Goal: Task Accomplishment & Management: Use online tool/utility

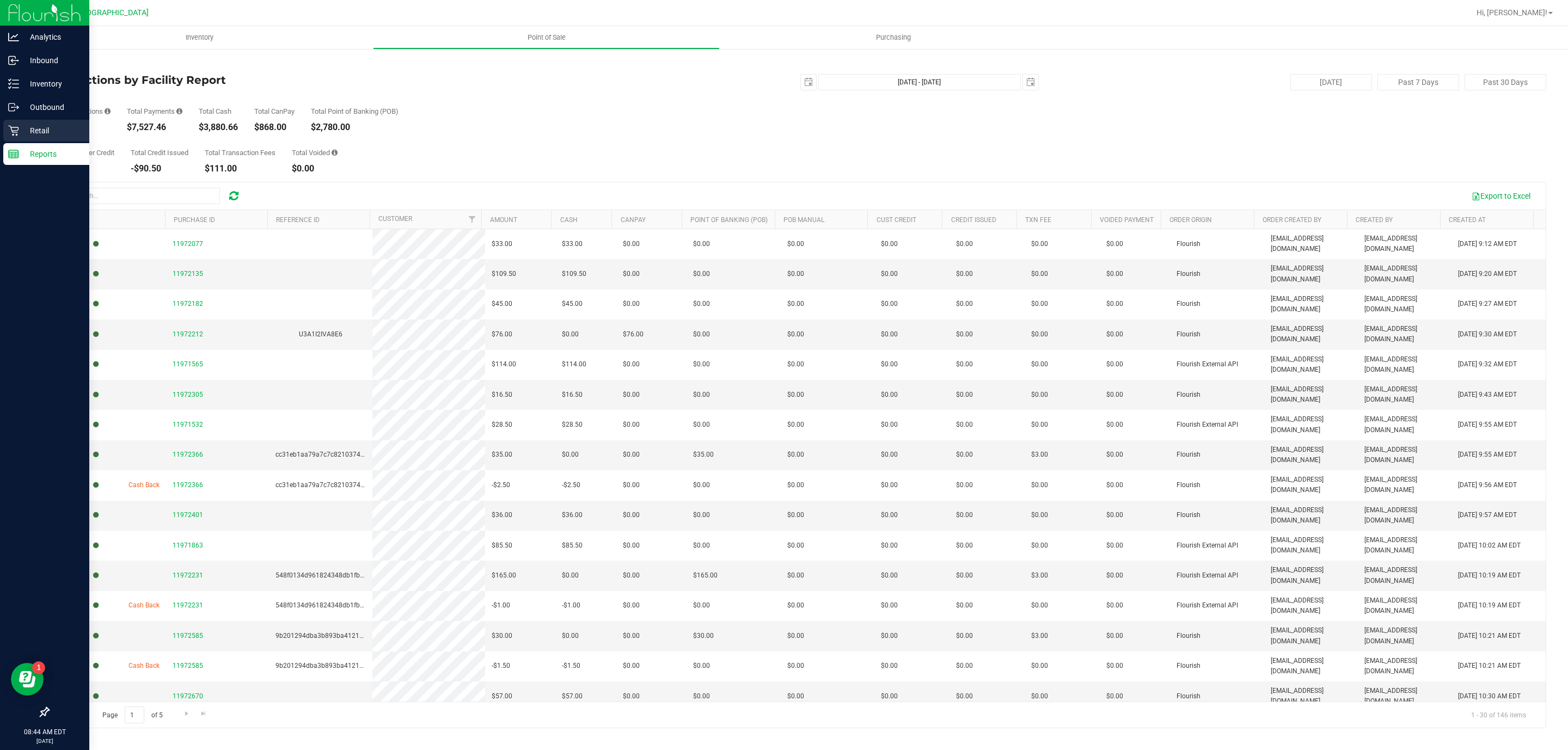
click at [66, 131] on p "Retail" at bounding box center [52, 130] width 66 height 13
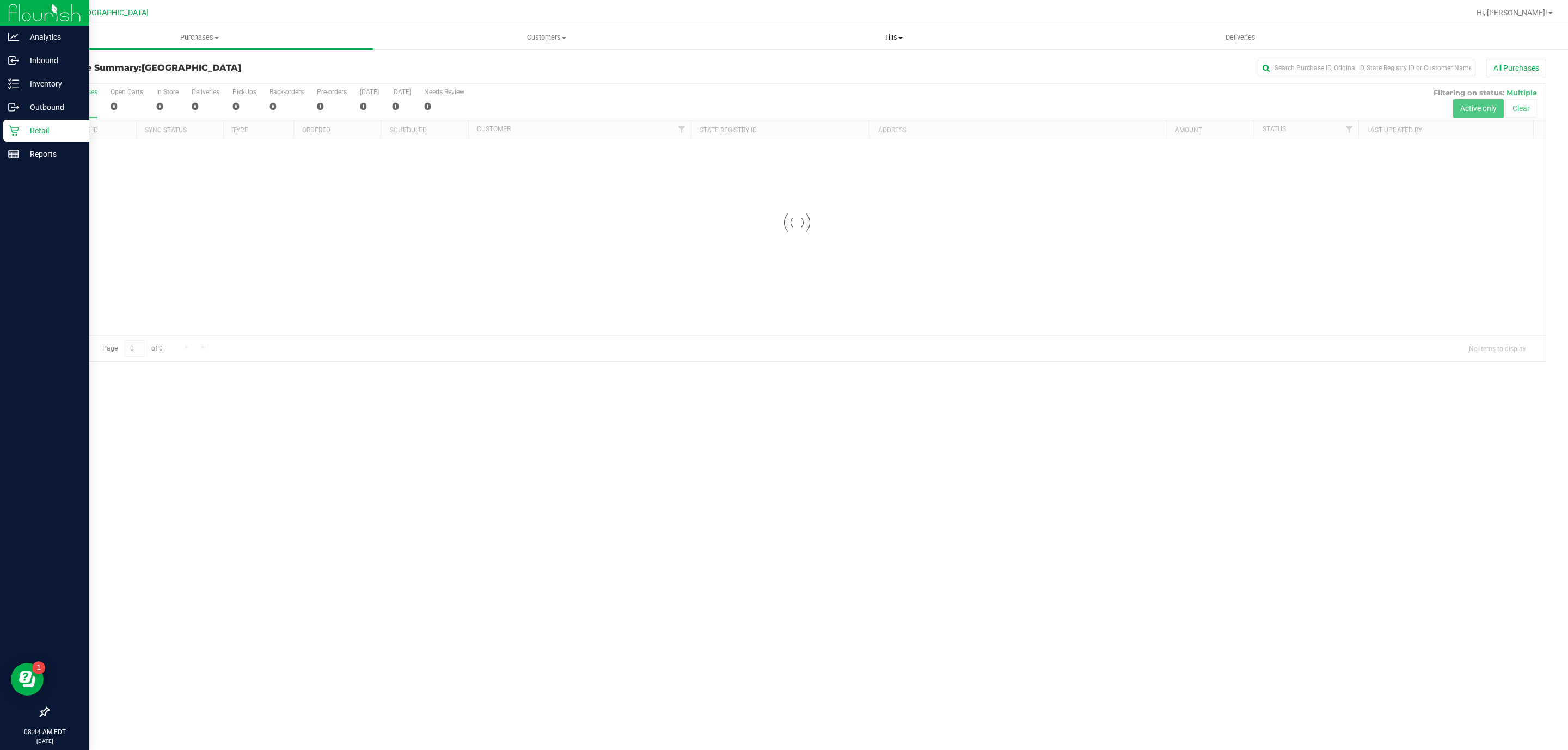
click at [902, 35] on span "Tills" at bounding box center [893, 38] width 346 height 10
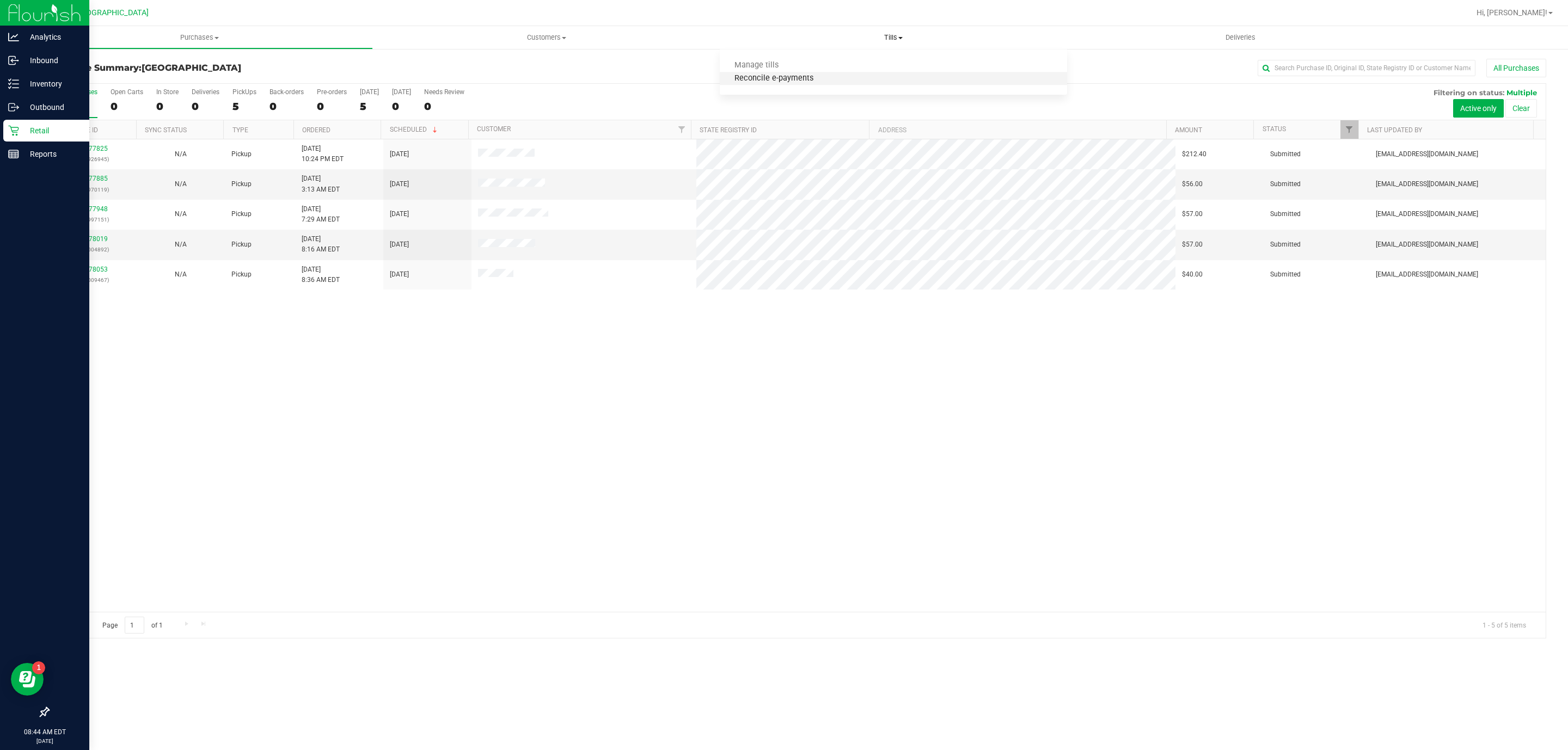
click at [817, 79] on span "Reconcile e-payments" at bounding box center [774, 78] width 108 height 9
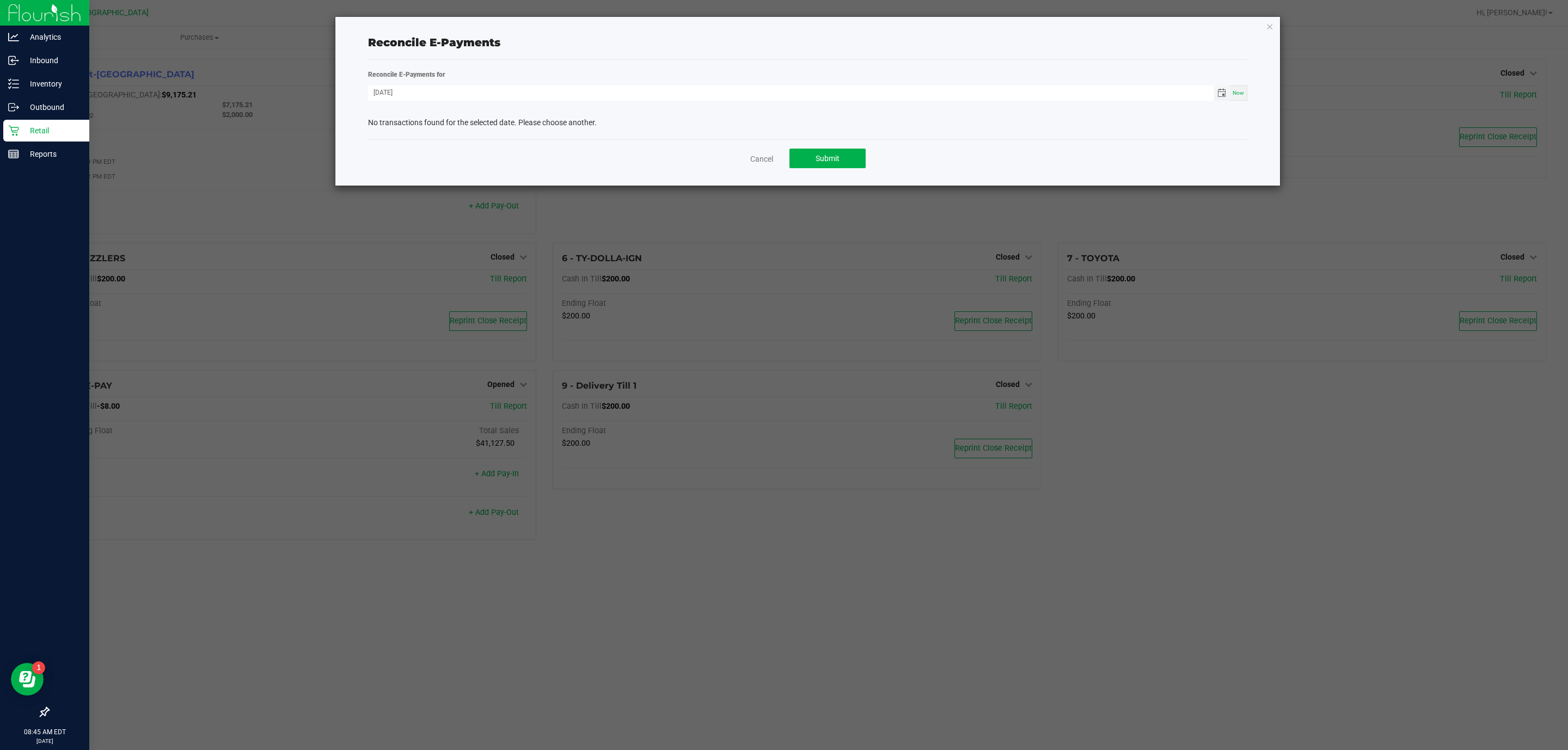
click at [1222, 94] on span "Toggle calendar" at bounding box center [1221, 93] width 9 height 9
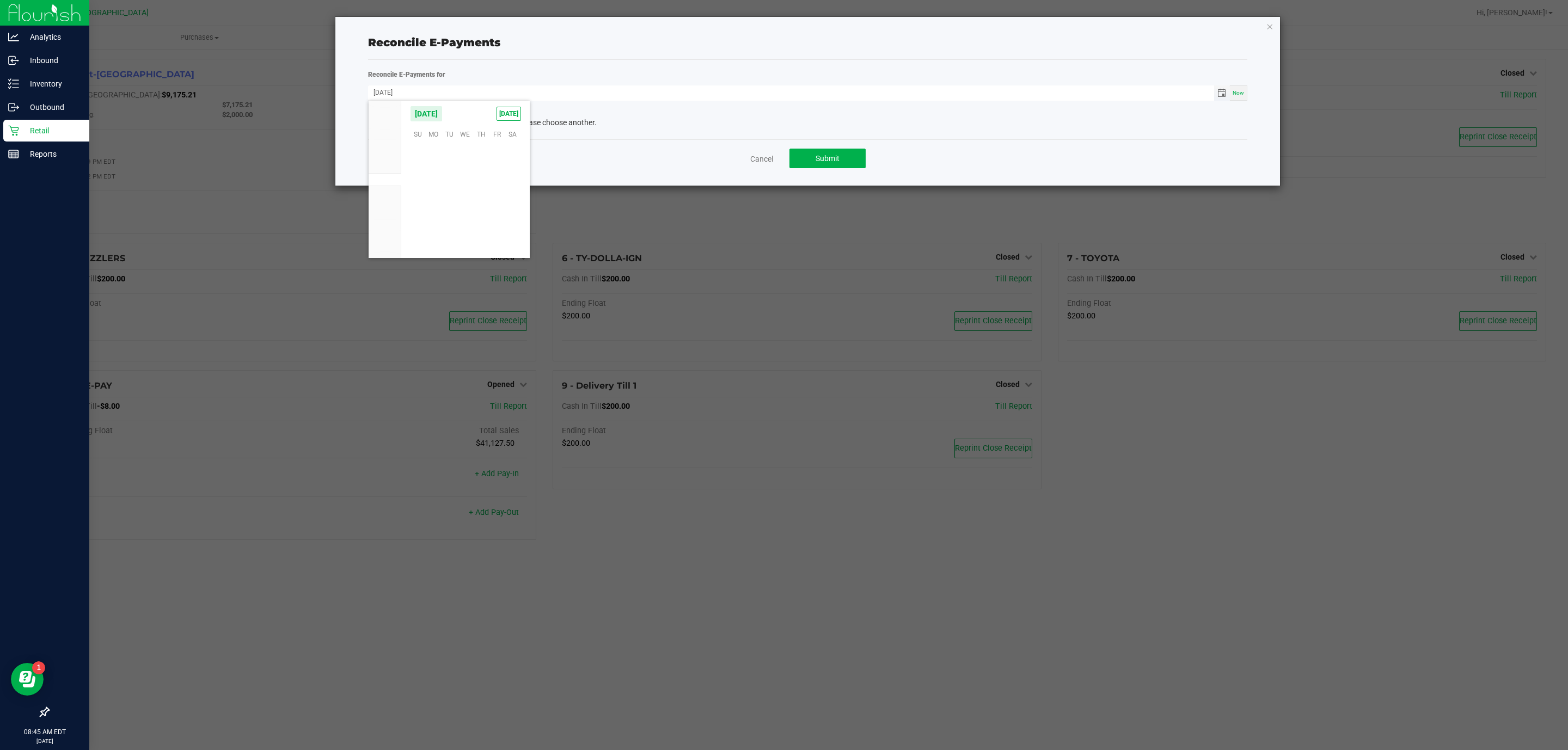
scroll to position [176588, 0]
click at [496, 188] on span "19" at bounding box center [497, 184] width 16 height 17
type input "[DATE]"
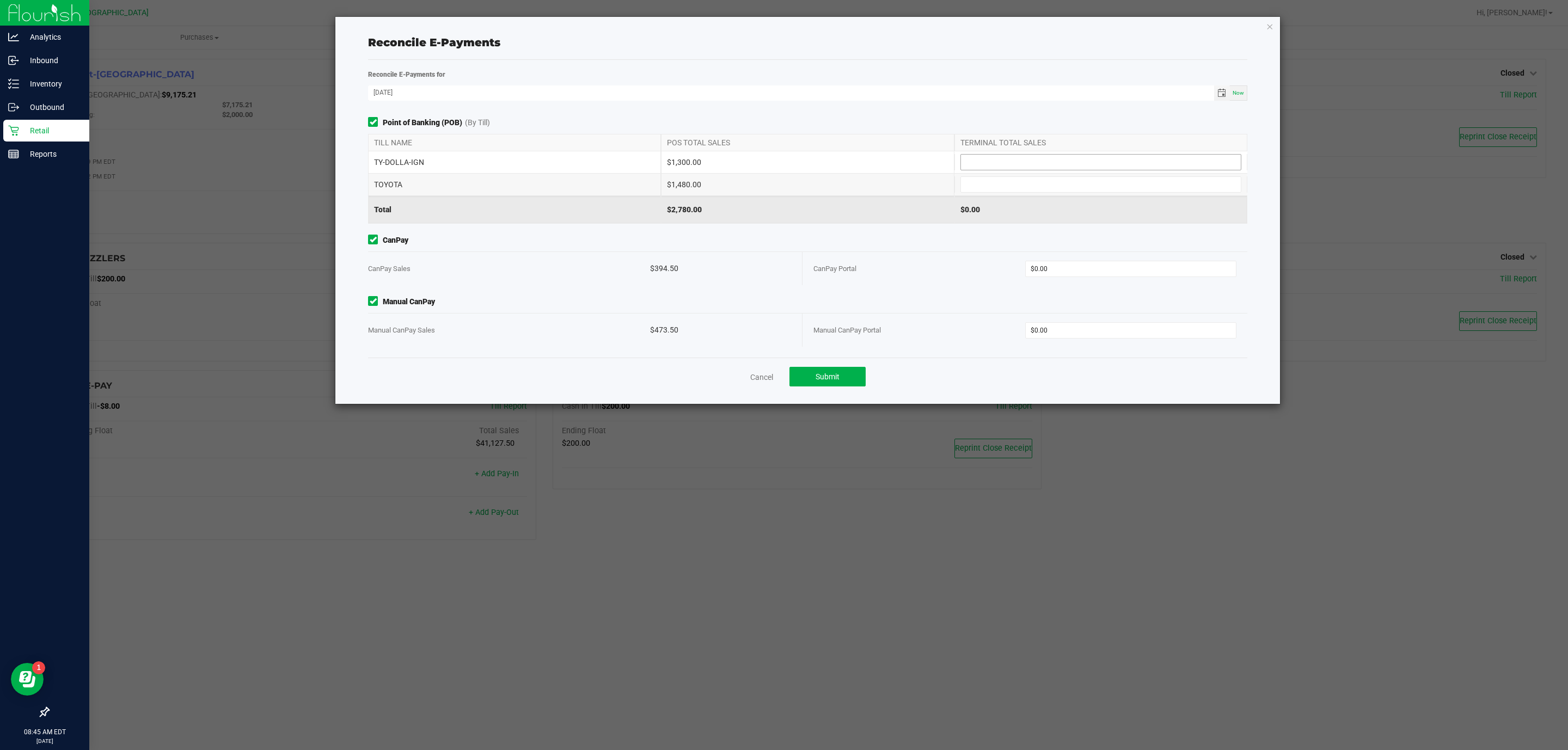
click at [978, 165] on input at bounding box center [1100, 161] width 279 height 15
click at [969, 160] on input at bounding box center [1100, 161] width 279 height 15
click at [1014, 183] on input at bounding box center [1100, 184] width 279 height 15
type input "$1,480.00"
click at [1006, 165] on input at bounding box center [1100, 161] width 279 height 15
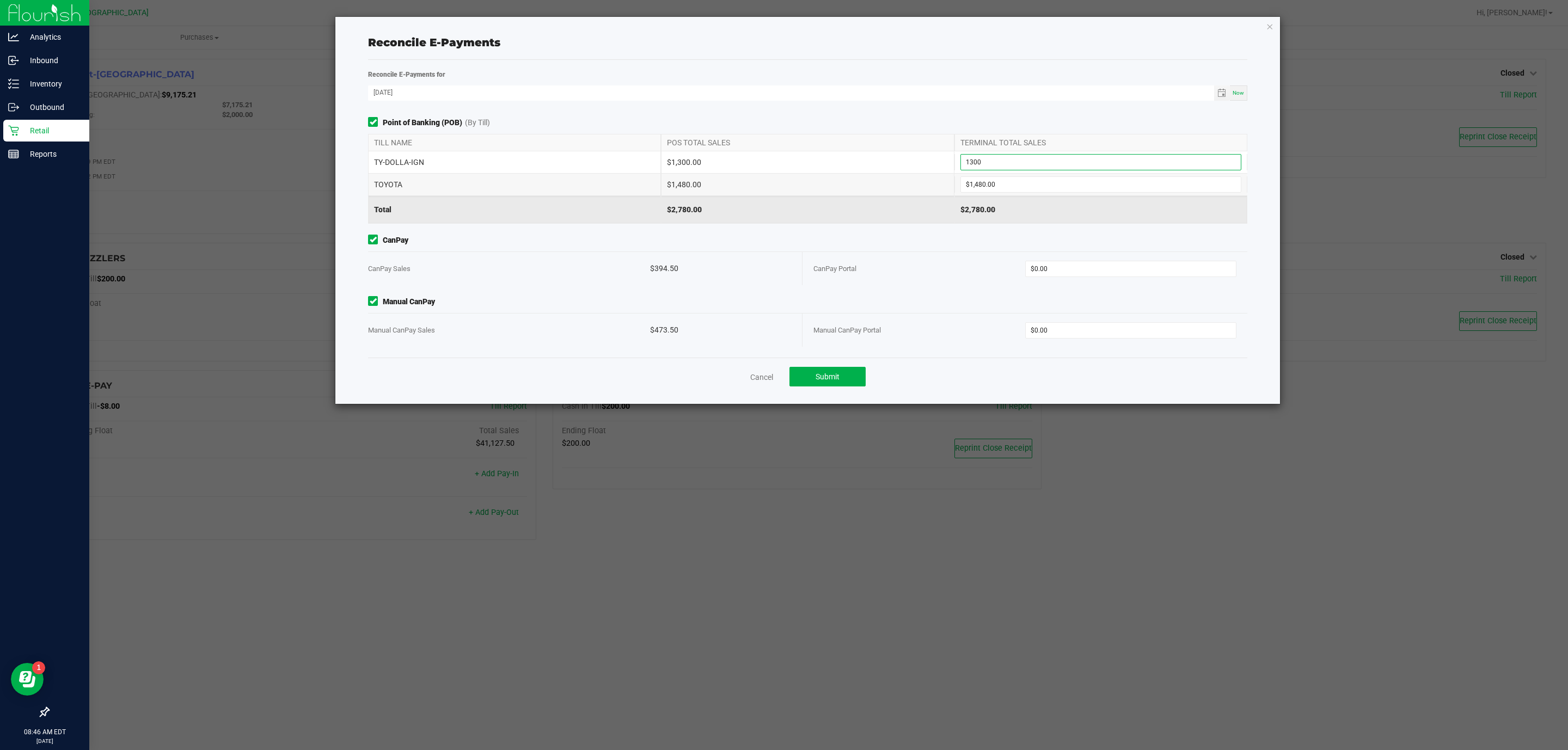
type input "$1,300.00"
click at [1029, 237] on span "CanPay" at bounding box center [807, 240] width 879 height 11
click at [1055, 275] on input "0" at bounding box center [1131, 269] width 211 height 15
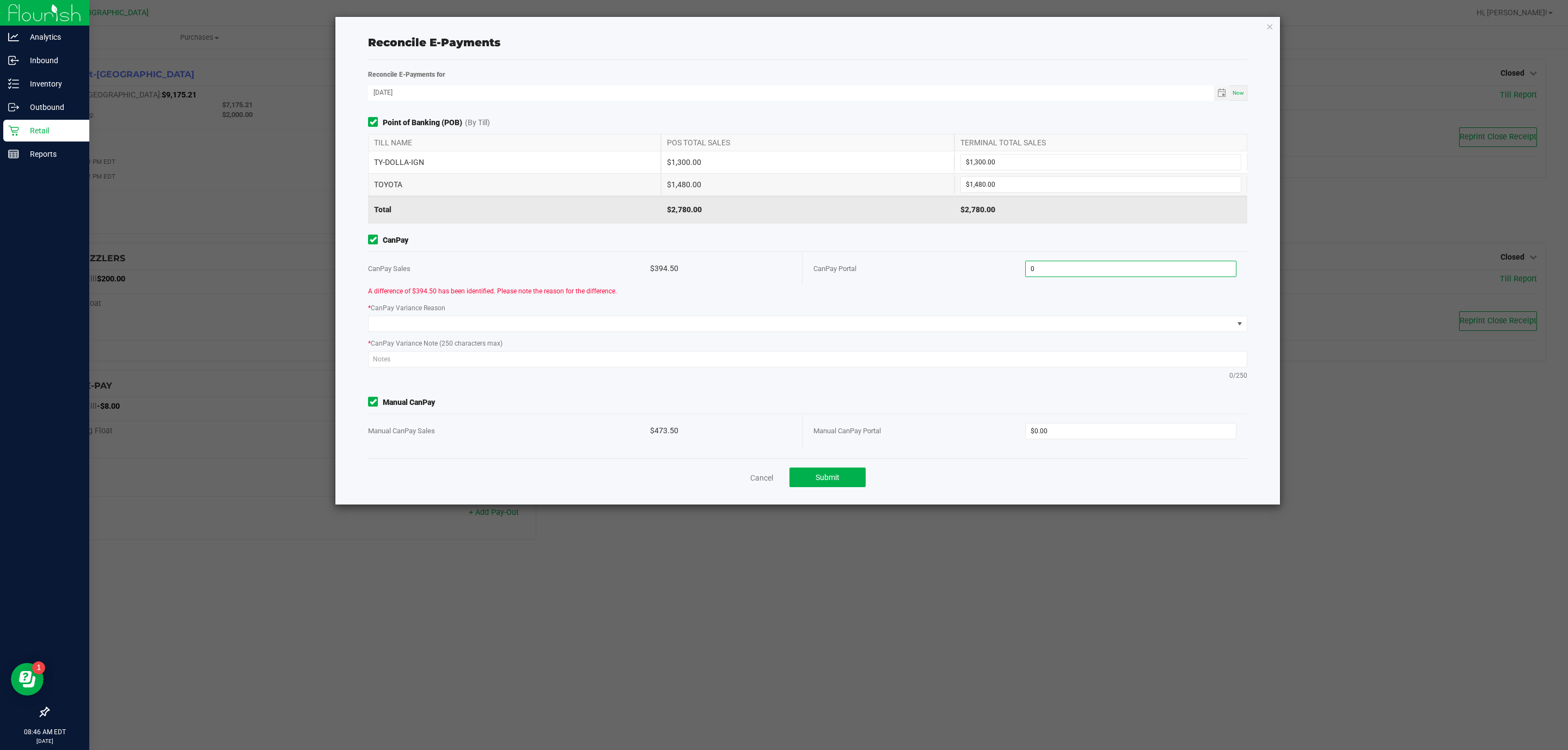
click at [1057, 269] on input "0" at bounding box center [1131, 269] width 211 height 15
click at [1050, 271] on input "0" at bounding box center [1131, 269] width 211 height 15
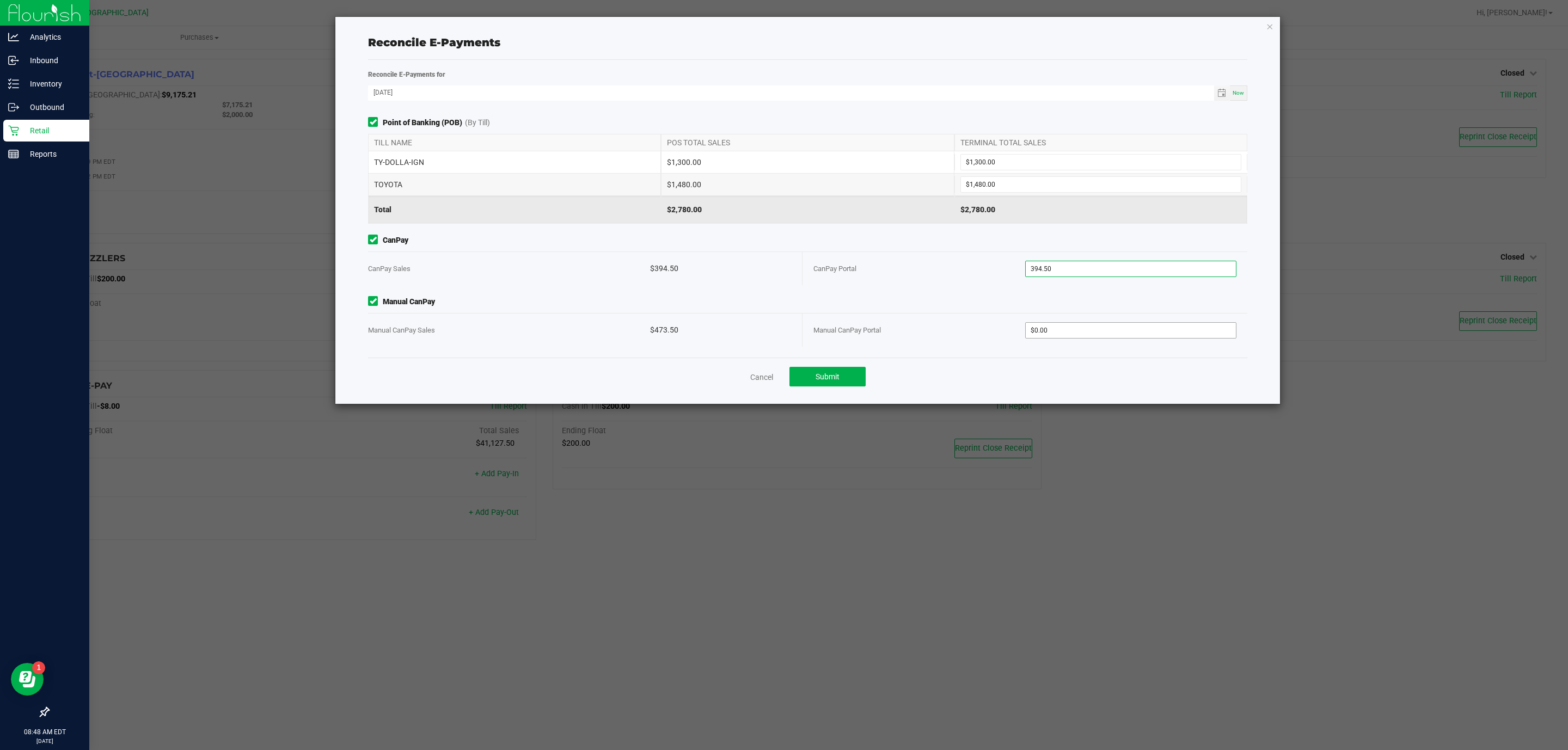
type input "$394.50"
click at [1073, 325] on input "0" at bounding box center [1131, 330] width 211 height 15
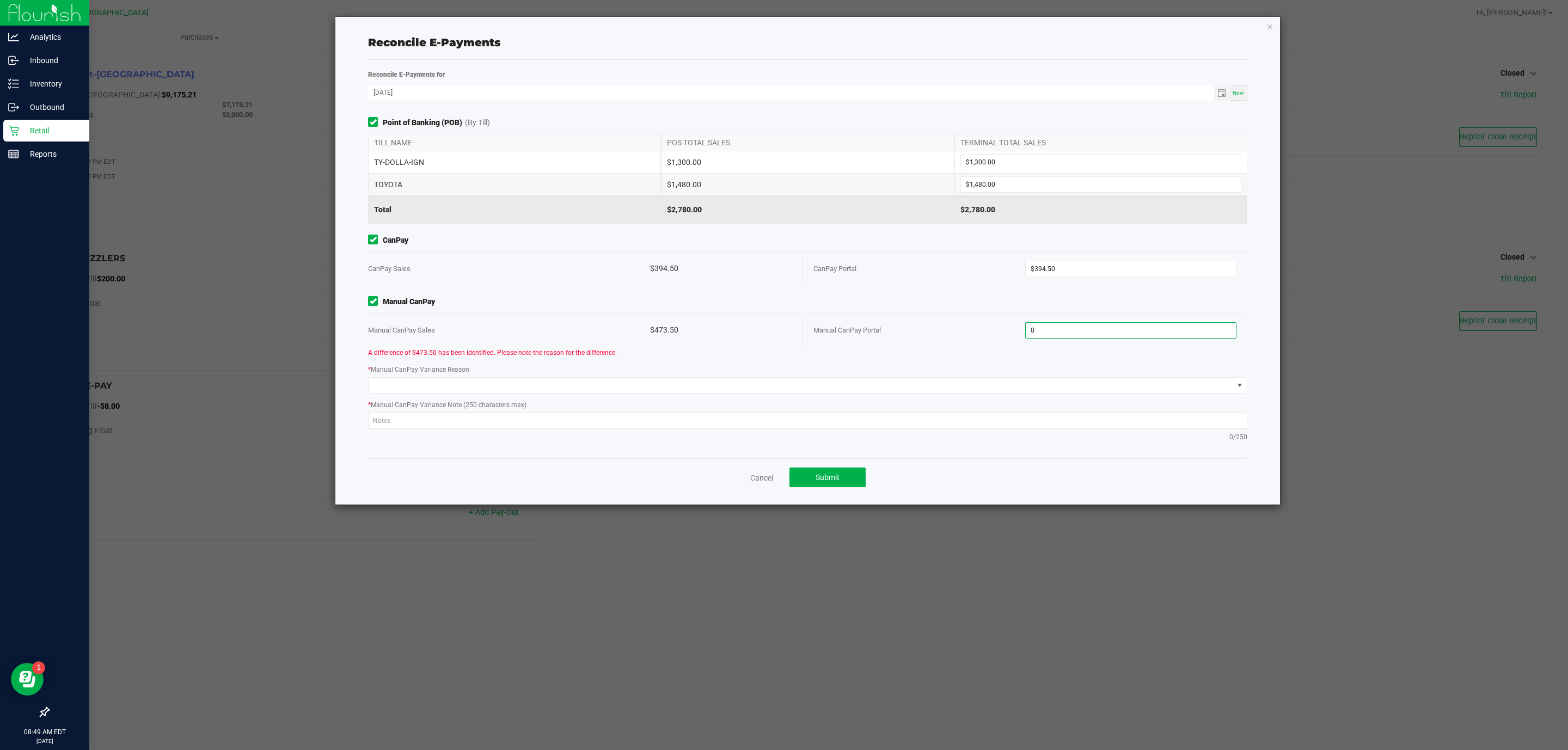
click at [1075, 330] on input "0" at bounding box center [1131, 330] width 211 height 15
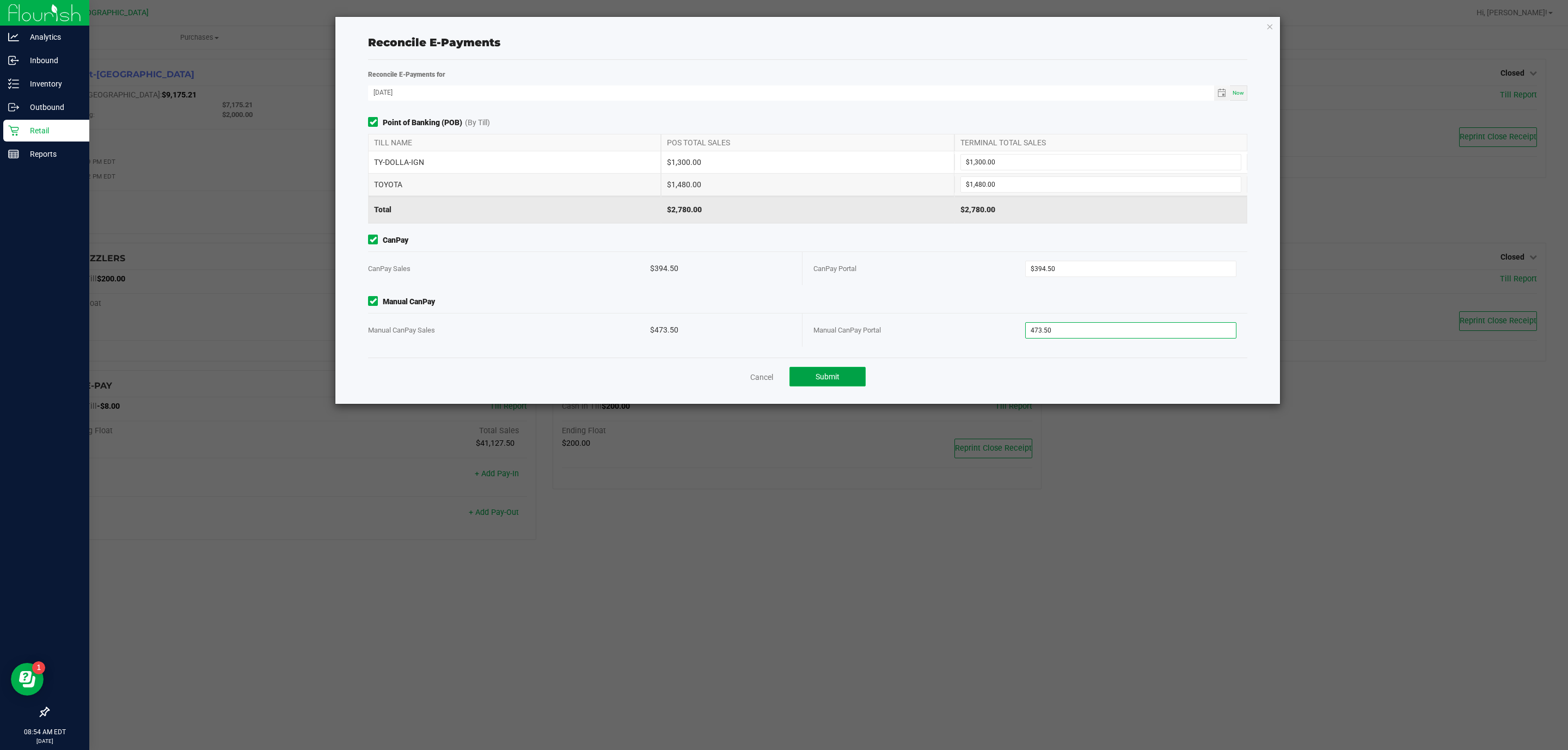
type input "$473.50"
click at [833, 378] on span "Submit" at bounding box center [827, 376] width 24 height 9
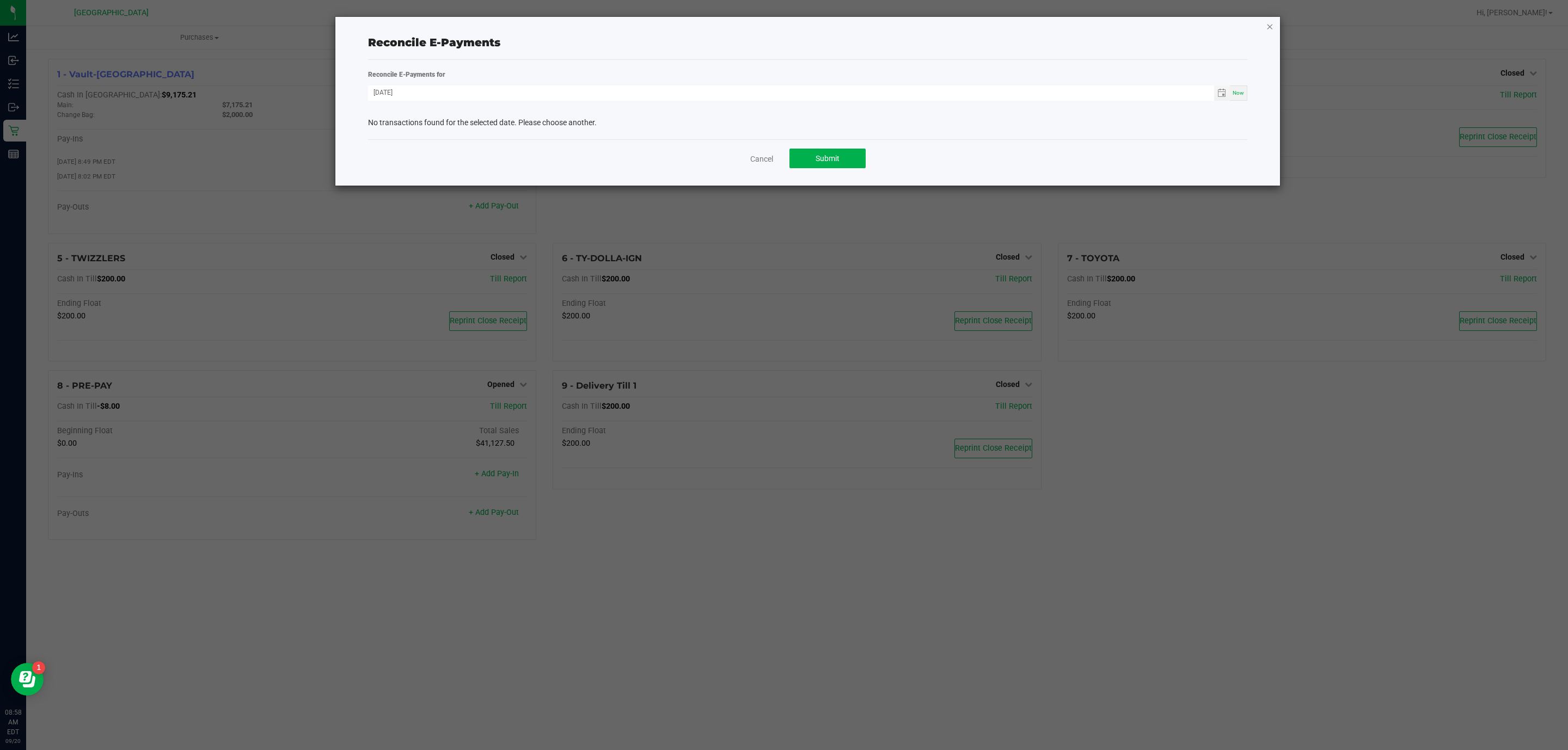
click at [1266, 25] on icon "button" at bounding box center [1270, 26] width 8 height 13
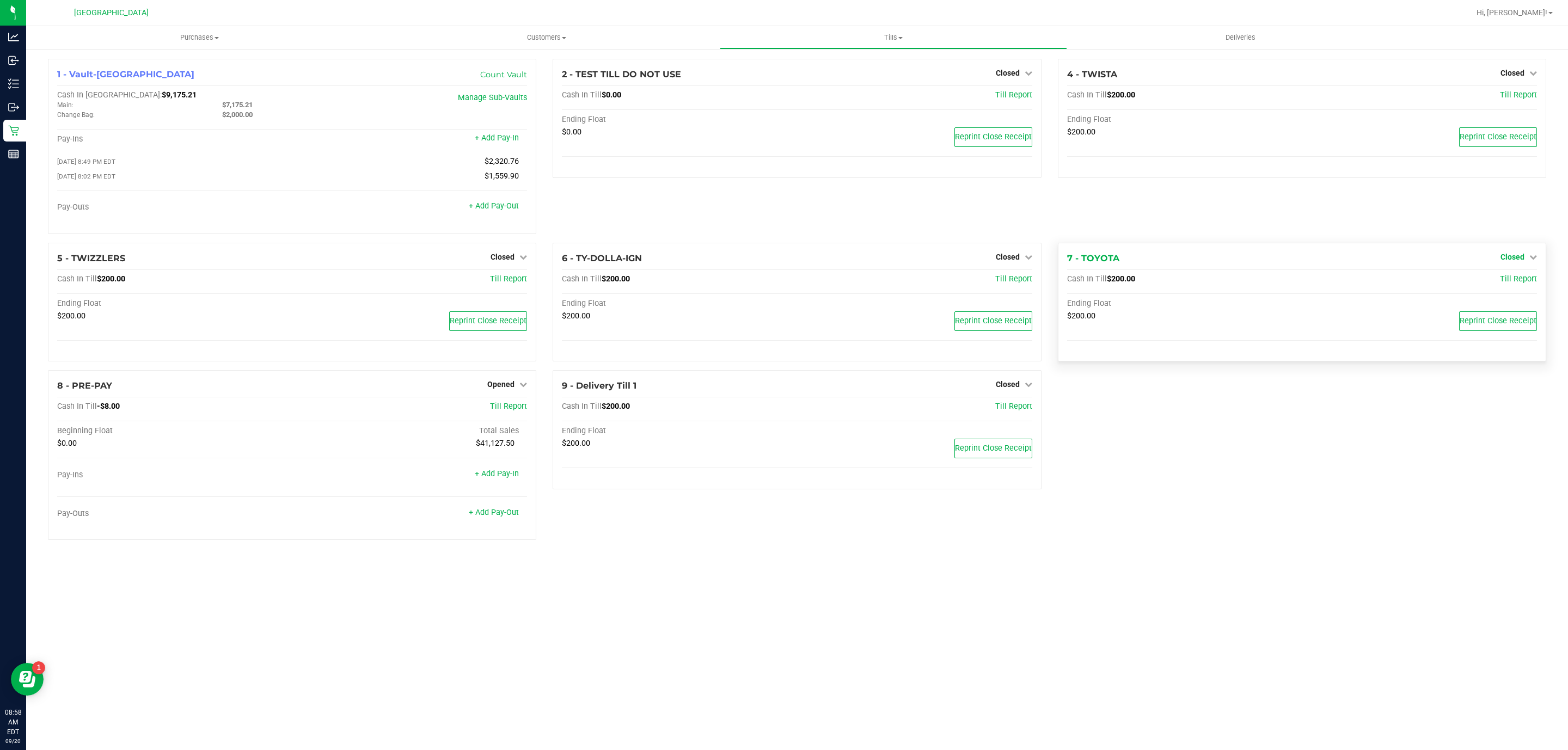
click at [1533, 259] on icon at bounding box center [1533, 258] width 8 height 8
click at [1519, 280] on link "Open Till" at bounding box center [1511, 279] width 29 height 9
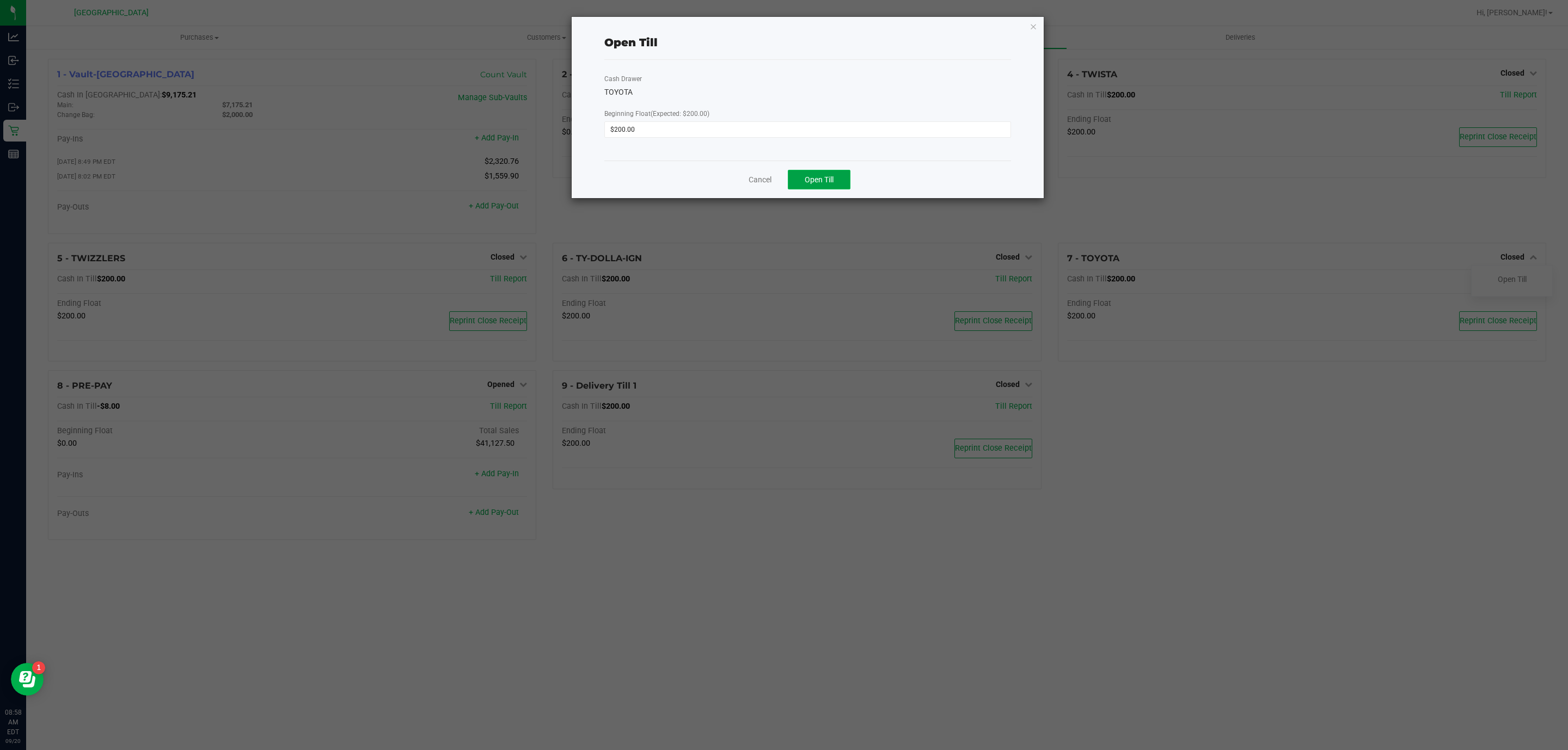
click at [831, 170] on button "Open Till" at bounding box center [818, 180] width 63 height 20
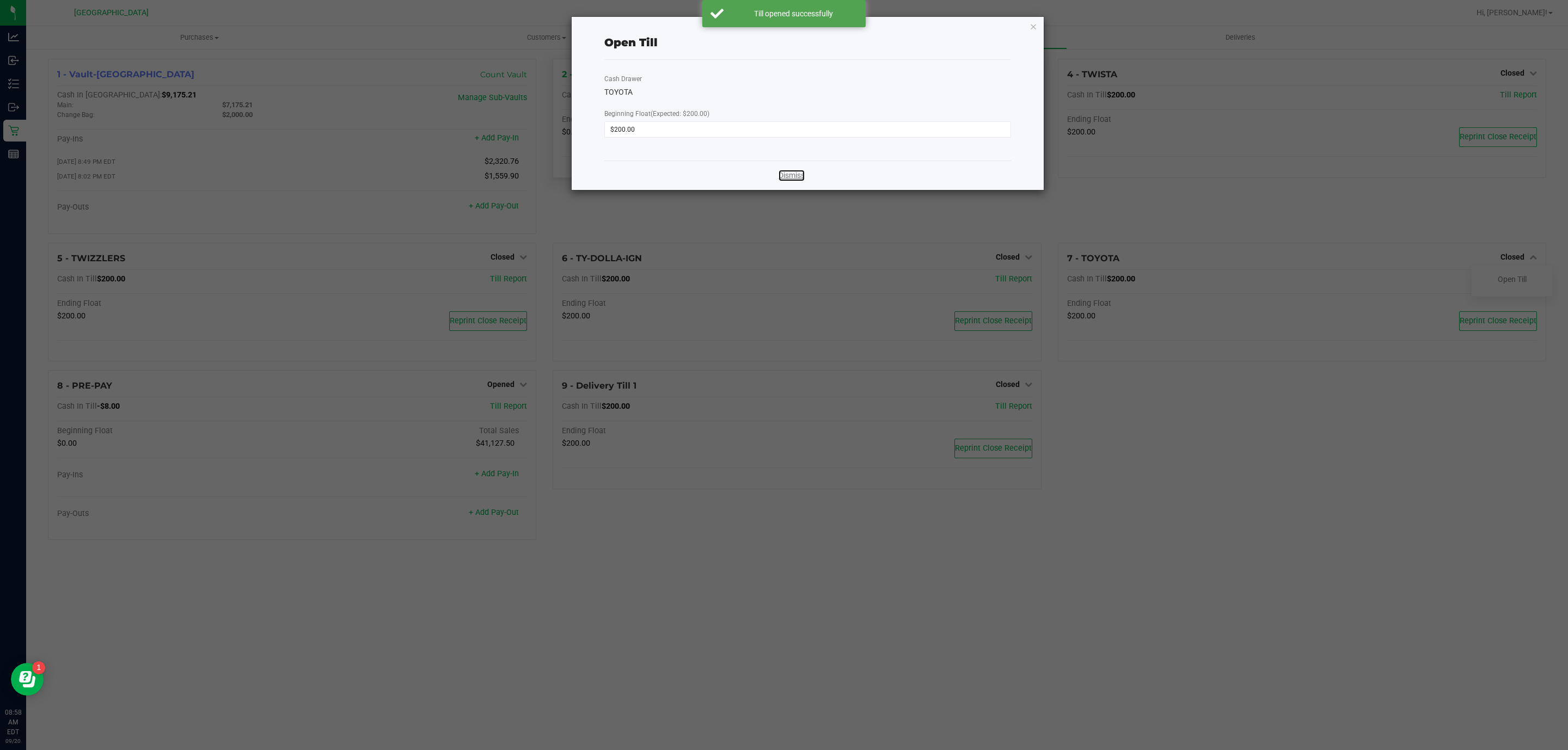
click at [803, 175] on link "Dismiss" at bounding box center [791, 175] width 26 height 11
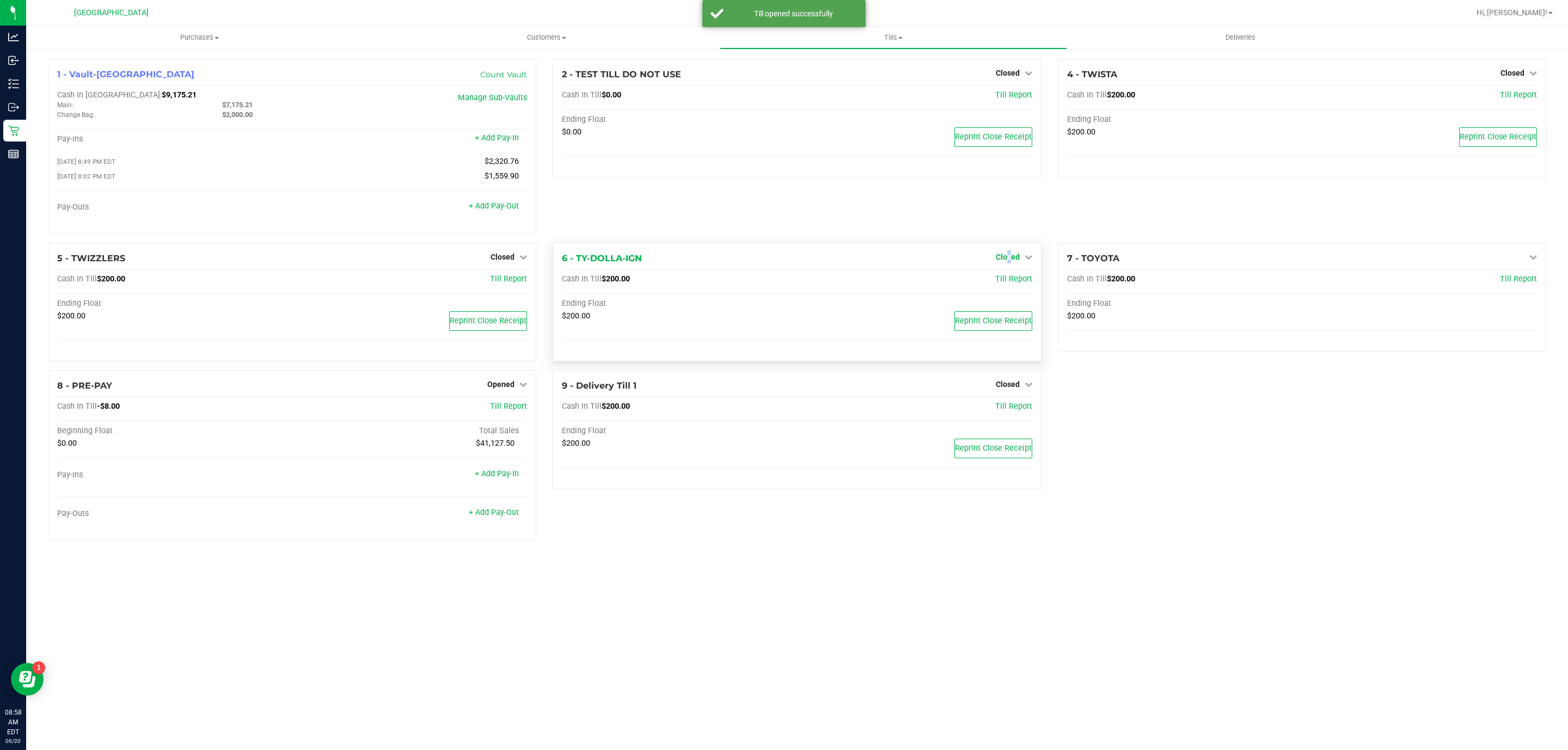
click at [1008, 257] on span "Closed" at bounding box center [1007, 257] width 24 height 9
click at [1009, 283] on link "Open Till" at bounding box center [1006, 279] width 29 height 9
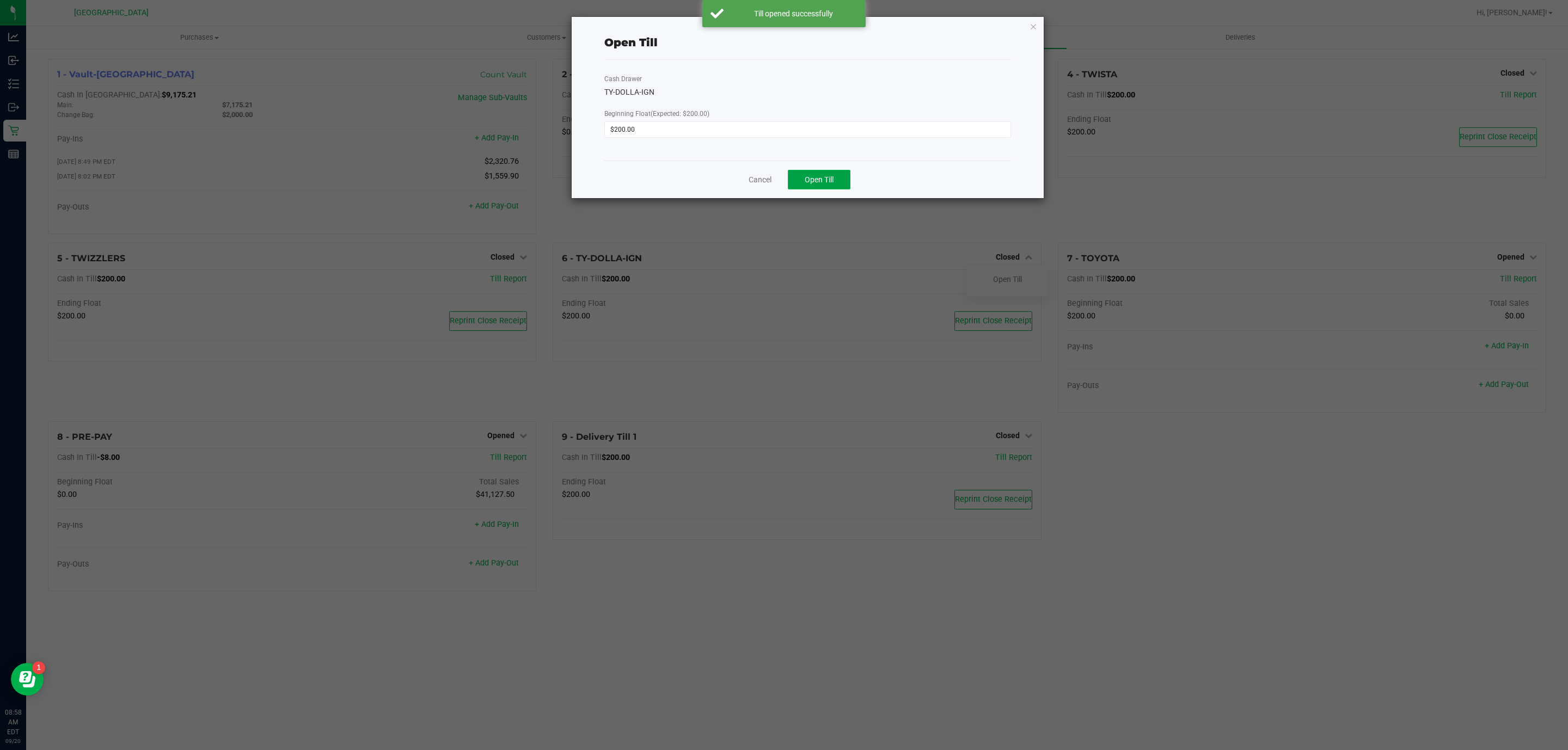
click at [840, 182] on button "Open Till" at bounding box center [818, 180] width 63 height 20
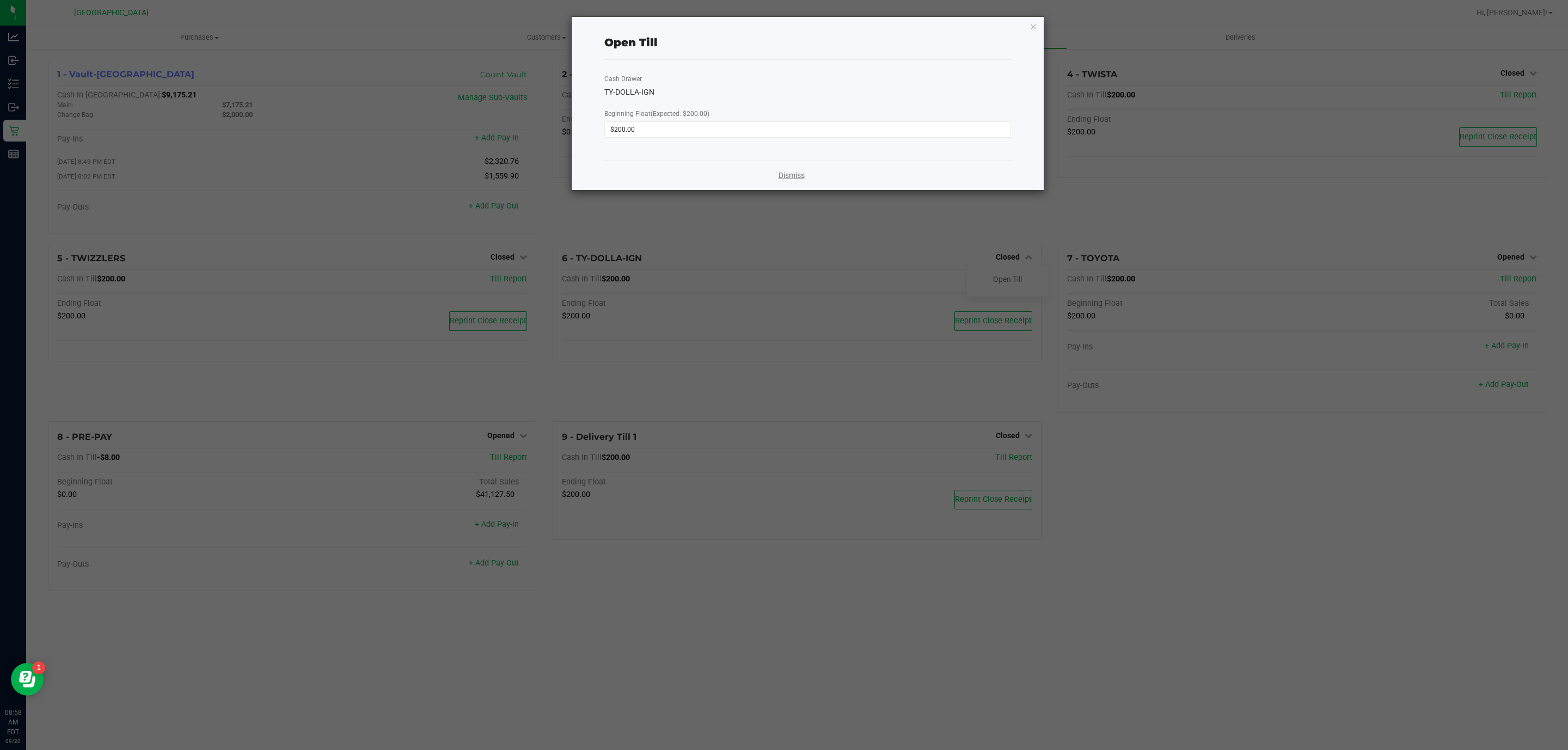
click at [795, 170] on link "Dismiss" at bounding box center [791, 175] width 26 height 11
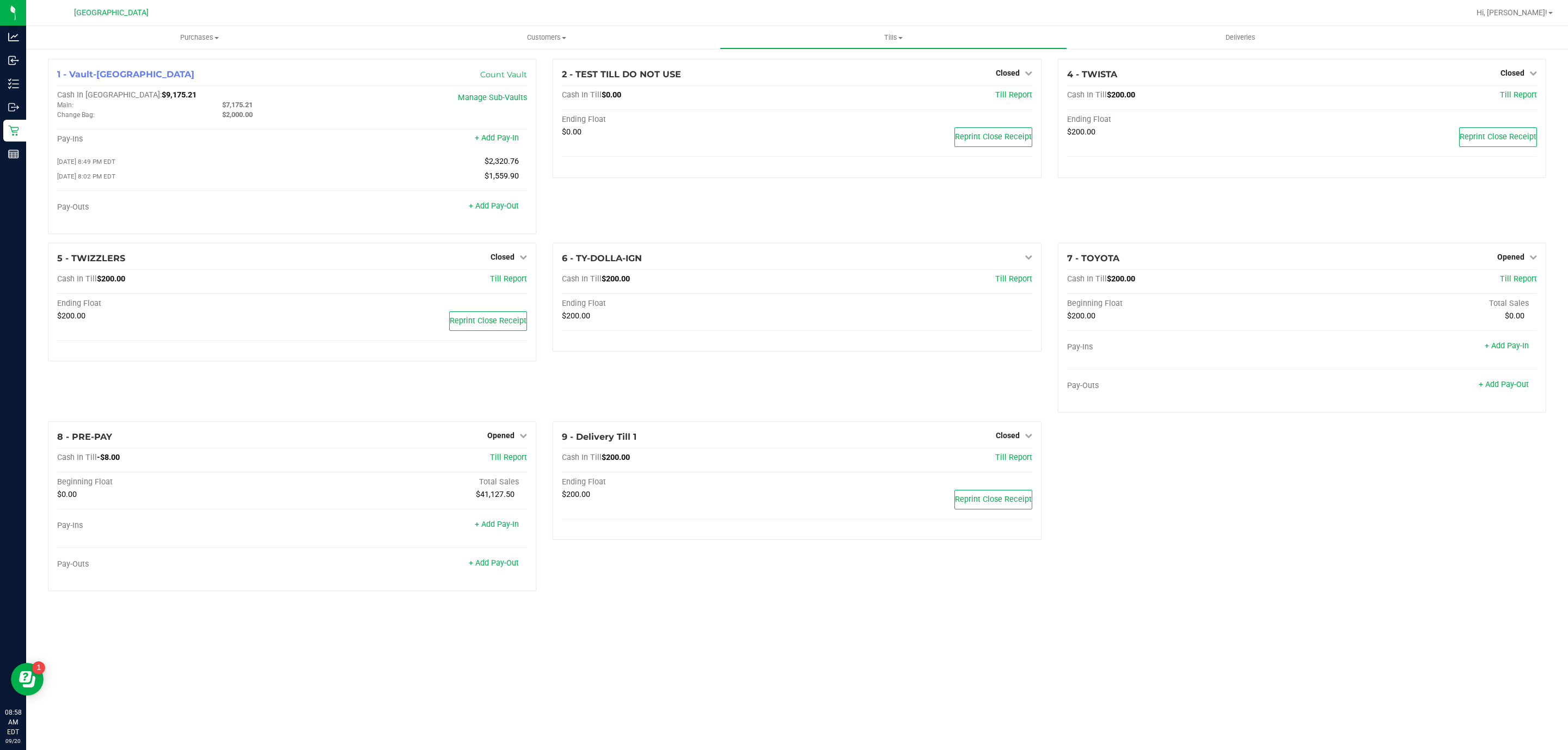
click at [813, 208] on div "2 - TEST TILL DO NOT USE Closed Open Till Cash In Till $0.00 Till Report Ending…" at bounding box center [795, 150] width 504 height 184
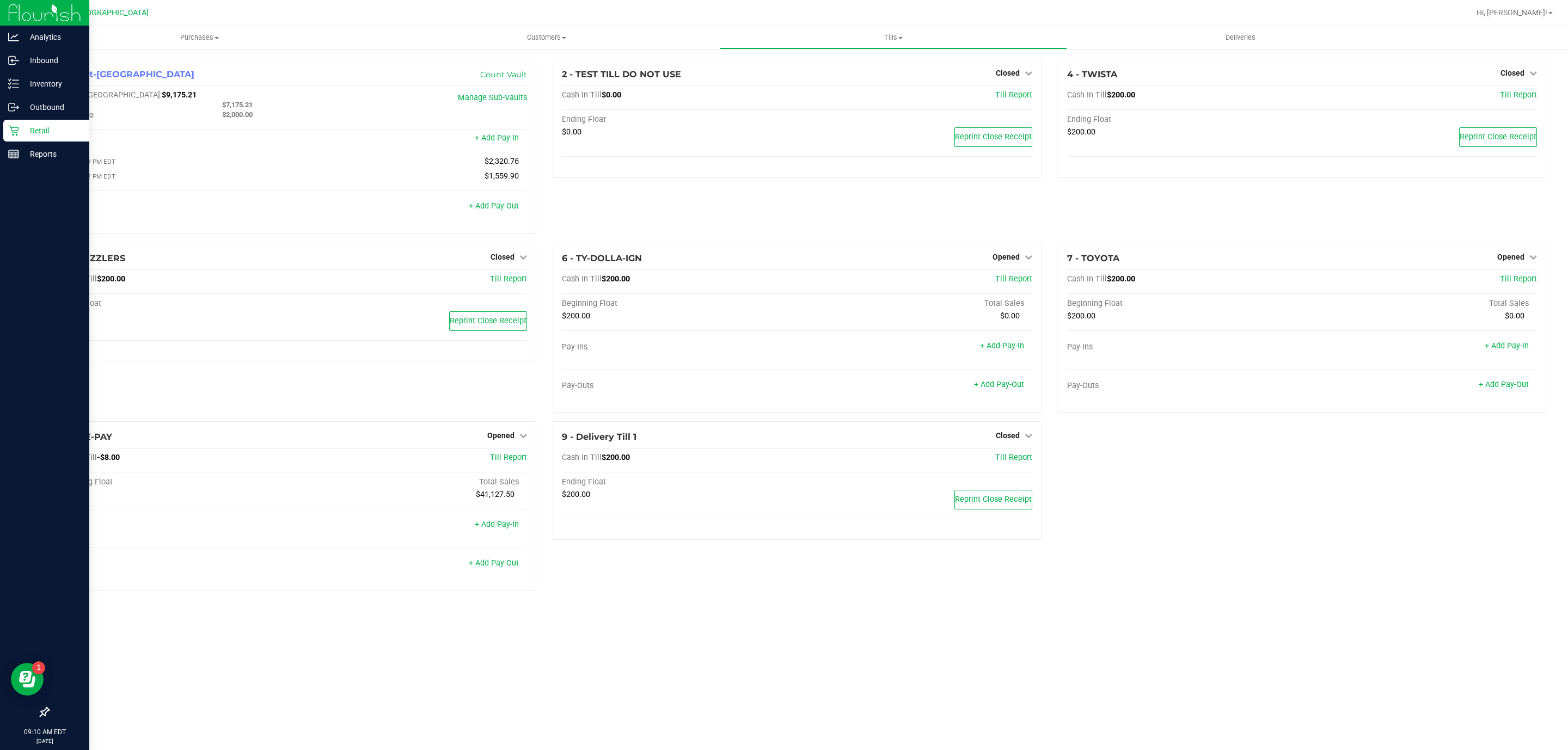
click at [11, 129] on icon at bounding box center [13, 130] width 10 height 10
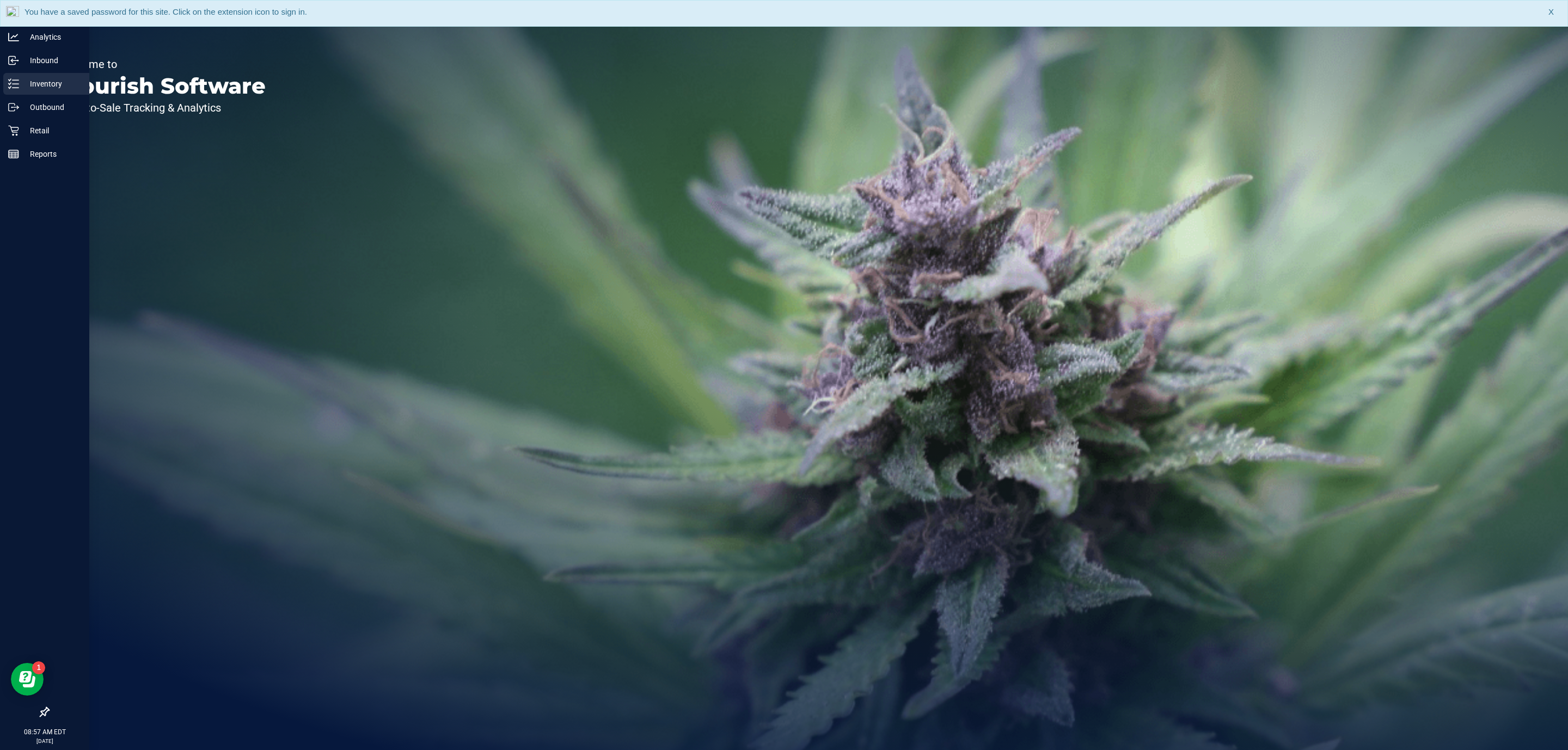
click at [27, 86] on p "Inventory" at bounding box center [52, 84] width 66 height 13
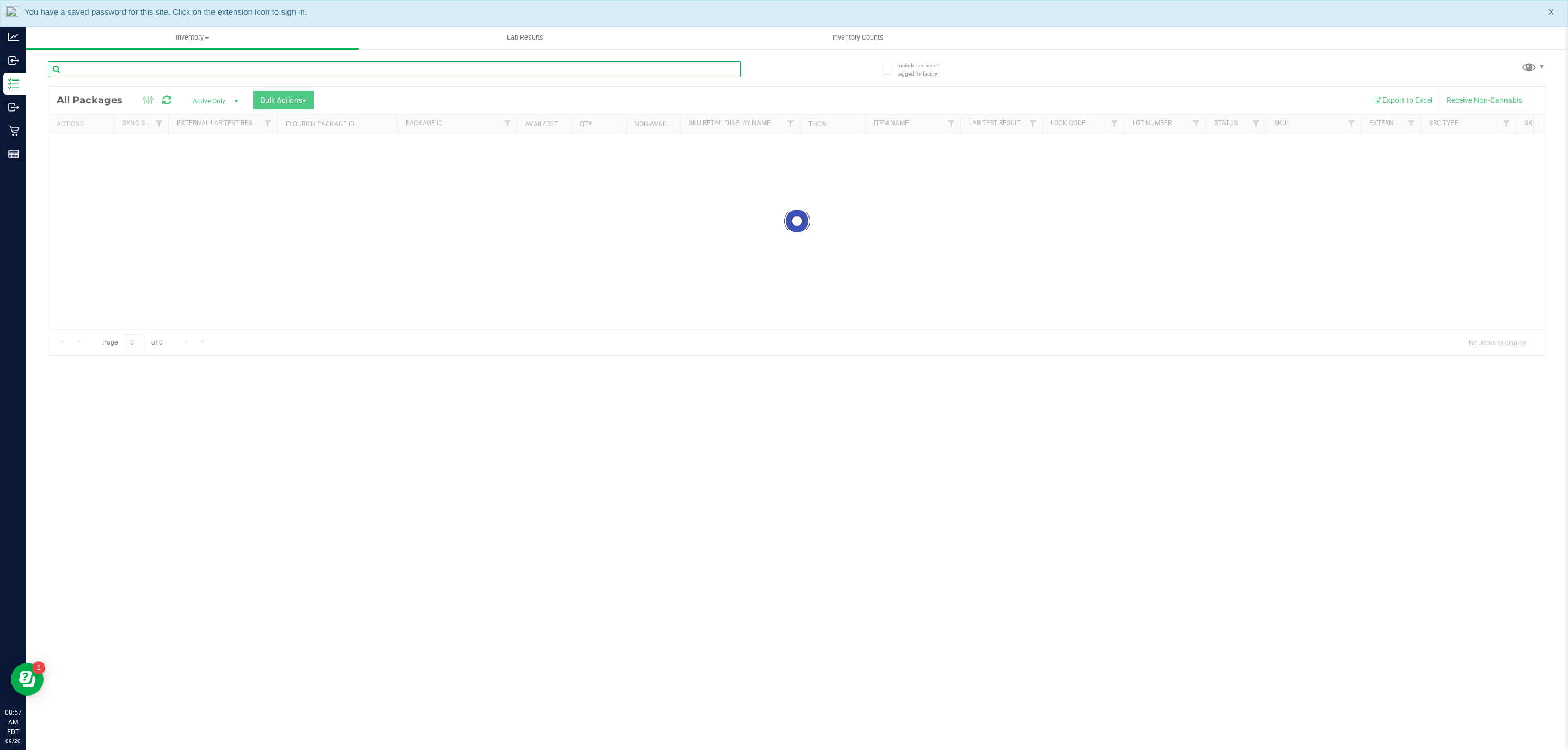
click at [170, 70] on input "text" at bounding box center [394, 69] width 693 height 16
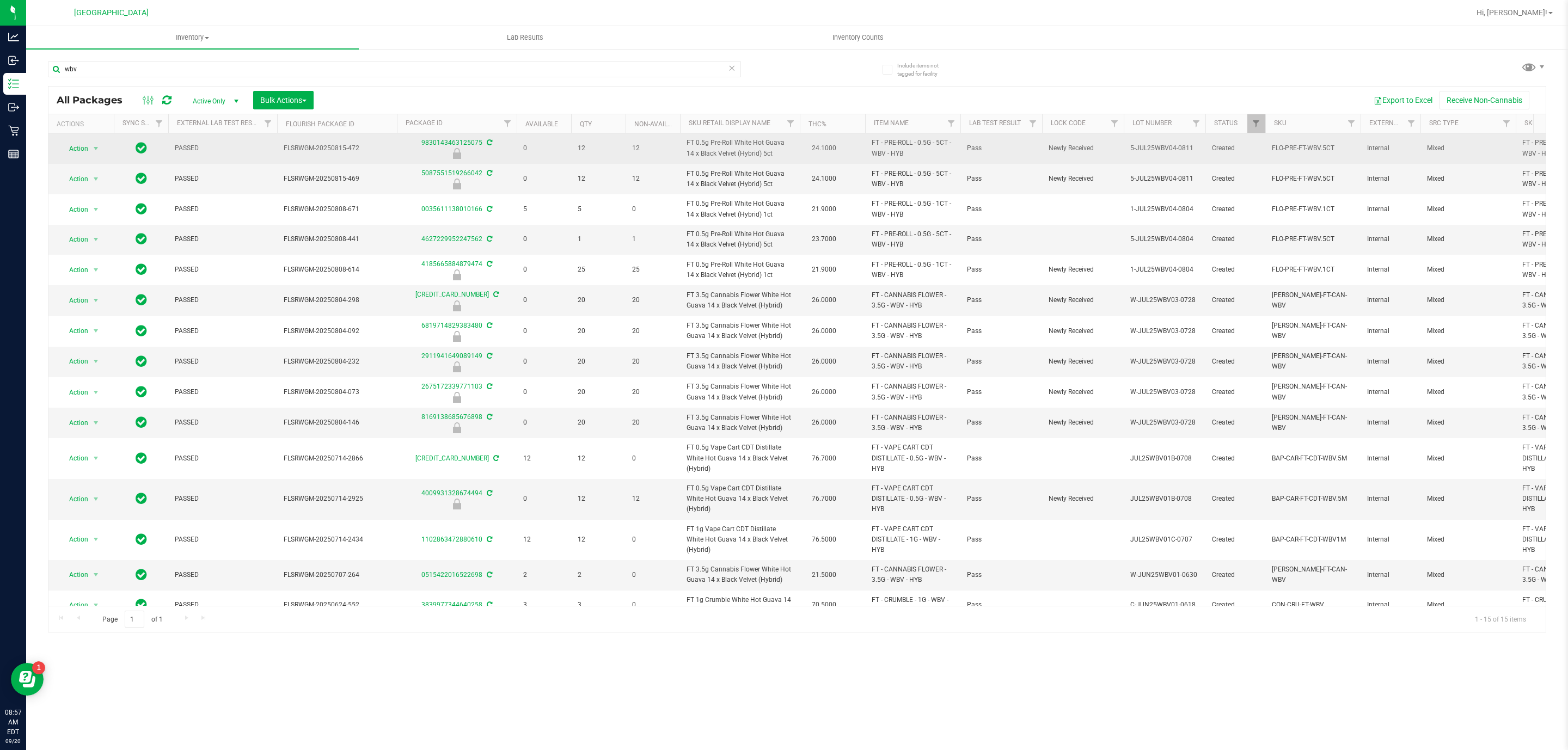
click at [711, 149] on span "FT 0.5g Pre-Roll White Hot Guava 14 x Black Velvet (Hybrid) 5ct" at bounding box center [739, 147] width 106 height 21
copy td "FT 0.5g Pre-Roll White Hot Guava 14 x Black Velvet (Hybrid) 5ct"
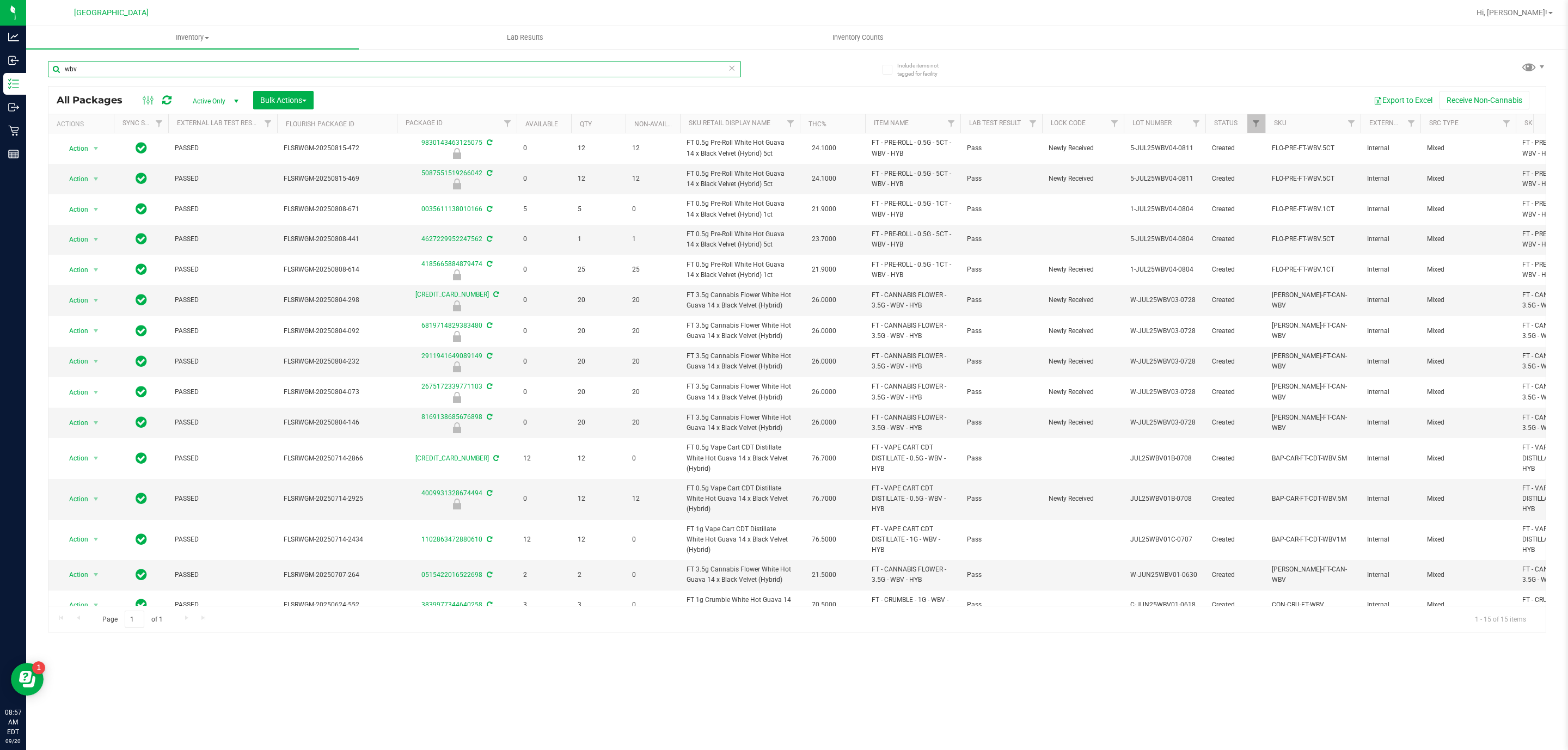
click at [426, 69] on input "wbv" at bounding box center [394, 69] width 693 height 16
paste input "FT 0.5g Pre-Roll White Hot Guava 14 x Black Velvet (Hybrid) 5ct"
type input "FT 0.5g Pre-Roll White Hot Guava 14 x Black Velvet (Hybrid) 5ct"
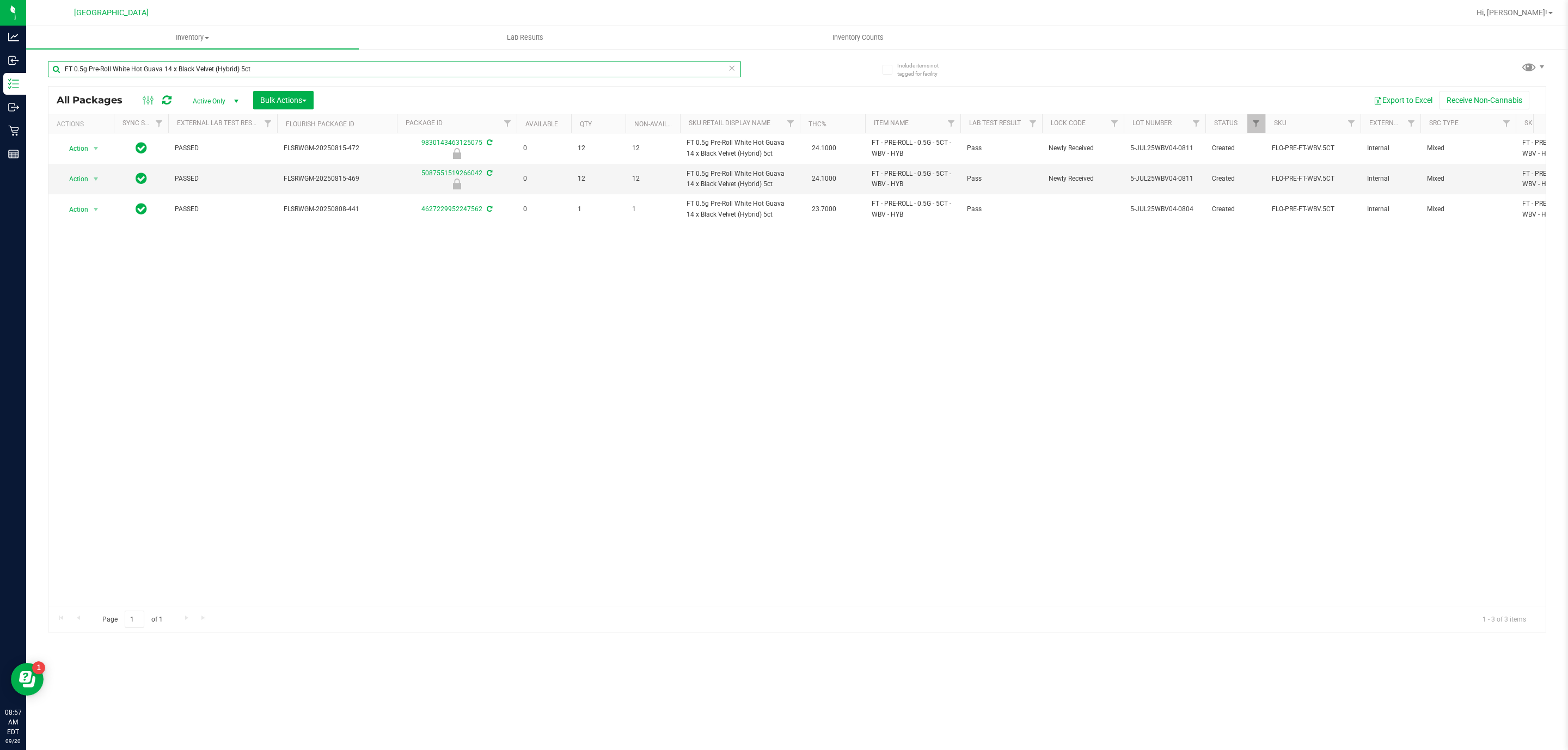
click at [315, 71] on input "FT 0.5g Pre-Roll White Hot Guava 14 x Black Velvet (Hybrid) 5ct" at bounding box center [394, 69] width 693 height 16
click at [309, 76] on input "FT 0.5g Pre-Roll White Hot Guava 14 x Black Velvet (Hybrid) 5ct" at bounding box center [394, 69] width 693 height 16
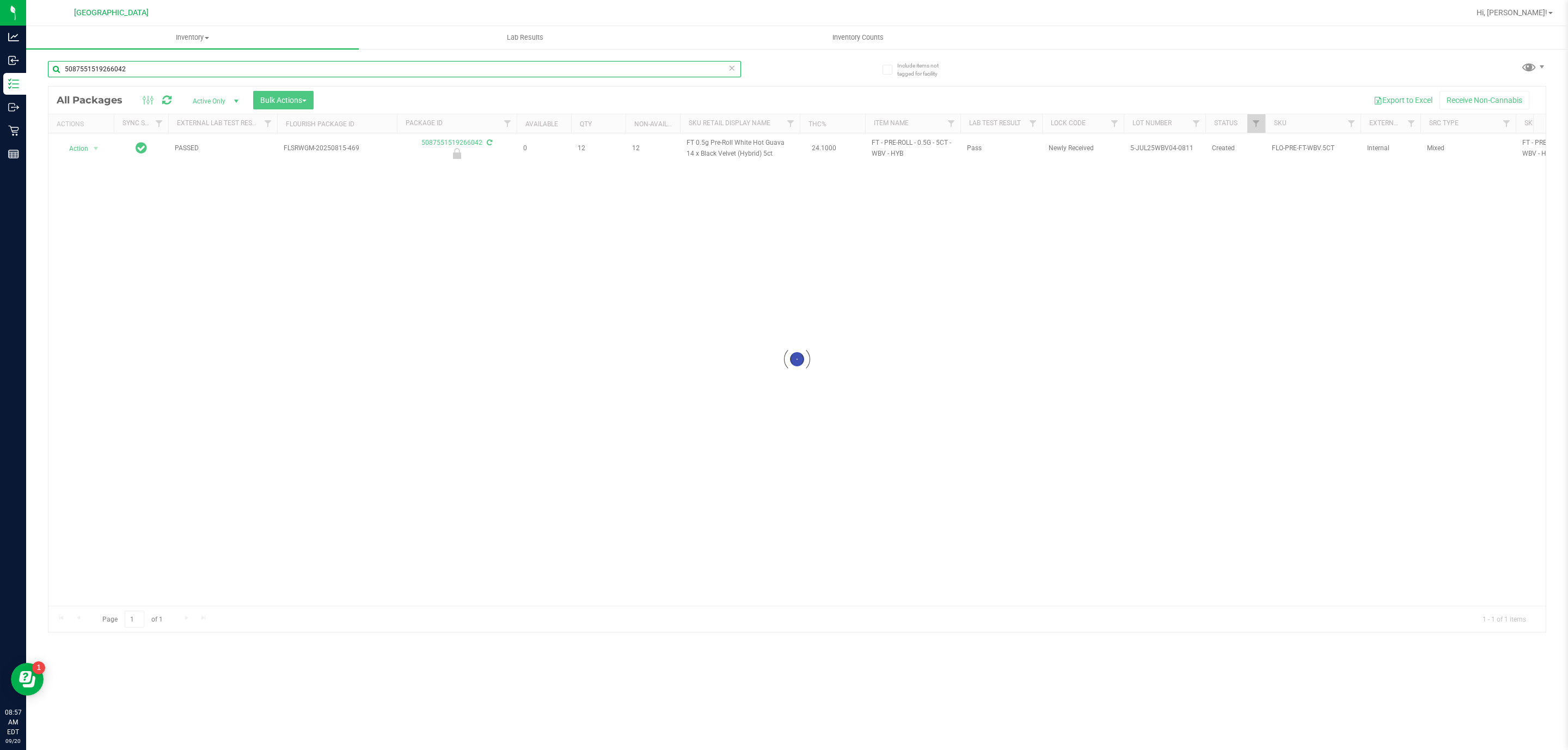
type input "5087551519266042"
click at [94, 150] on div at bounding box center [796, 359] width 1496 height 545
click at [94, 150] on span "select" at bounding box center [95, 148] width 9 height 9
click at [102, 264] on li "Unlock package" at bounding box center [94, 265] width 71 height 16
click at [189, 74] on input "5087551519266042" at bounding box center [394, 69] width 693 height 16
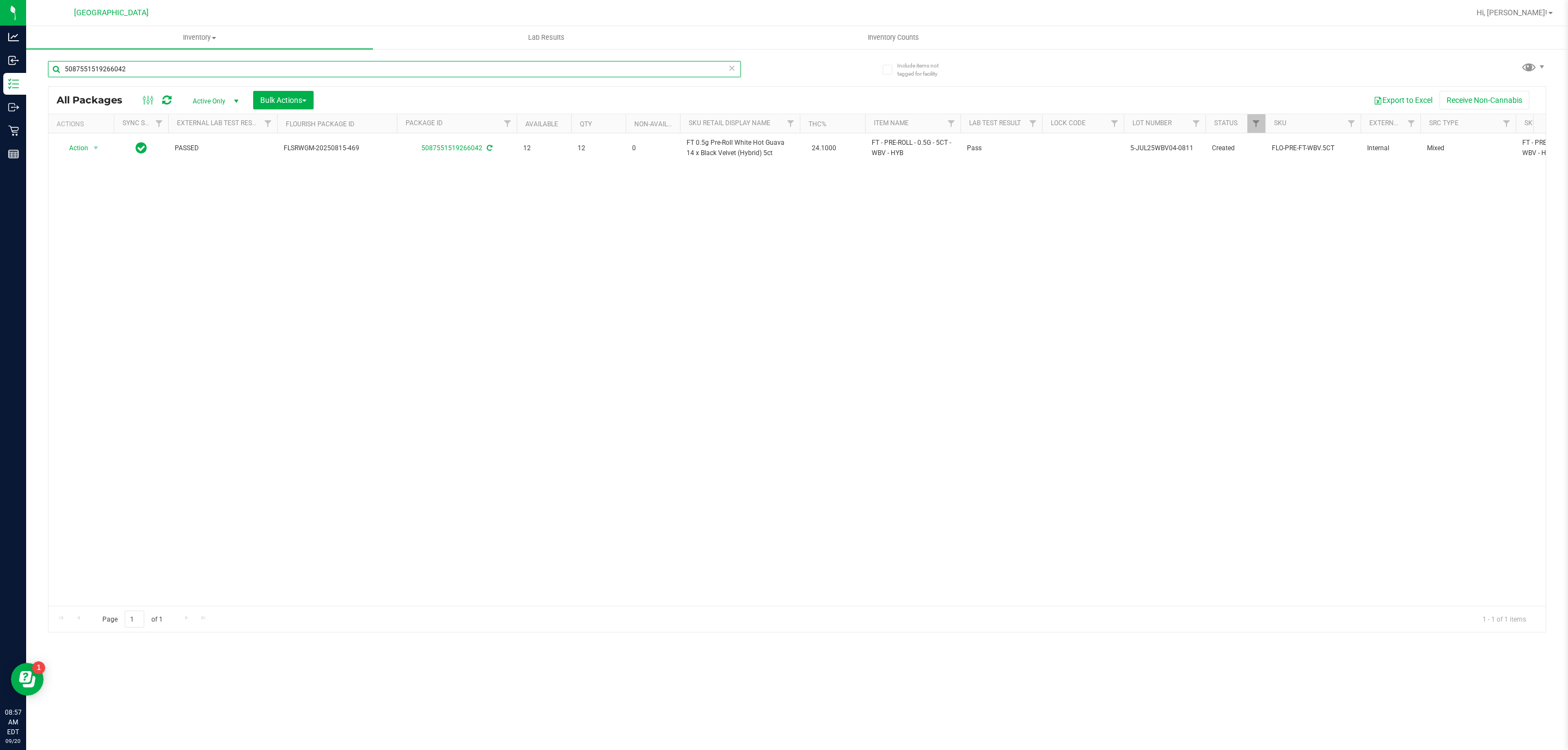
click at [188, 74] on input "5087551519266042" at bounding box center [394, 69] width 693 height 16
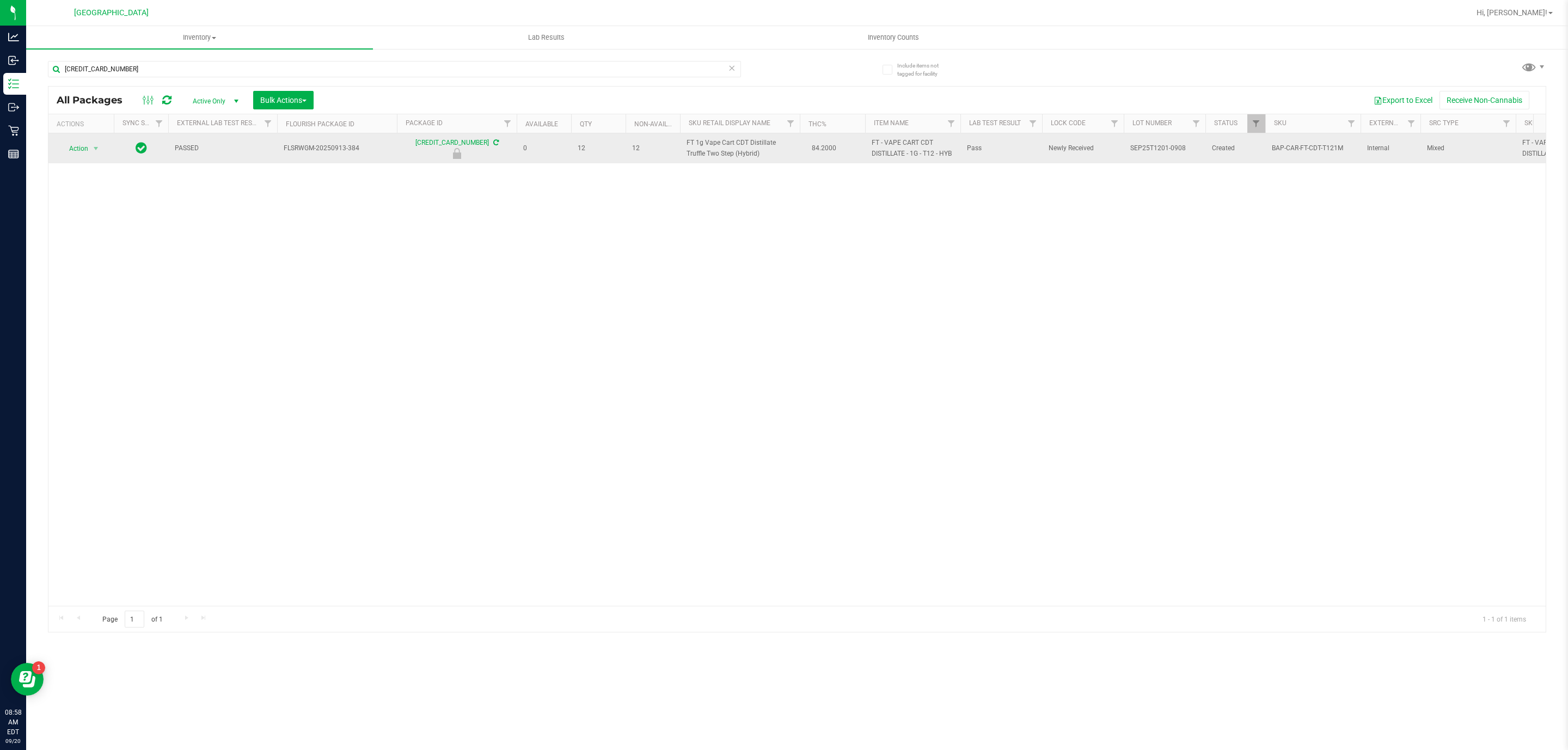
click at [706, 152] on span "FT 1g Vape Cart CDT Distillate Truffle Two Step (Hybrid)" at bounding box center [739, 147] width 106 height 21
copy td "FT 1g Vape Cart CDT Distillate Truffle Two Step (Hybrid)"
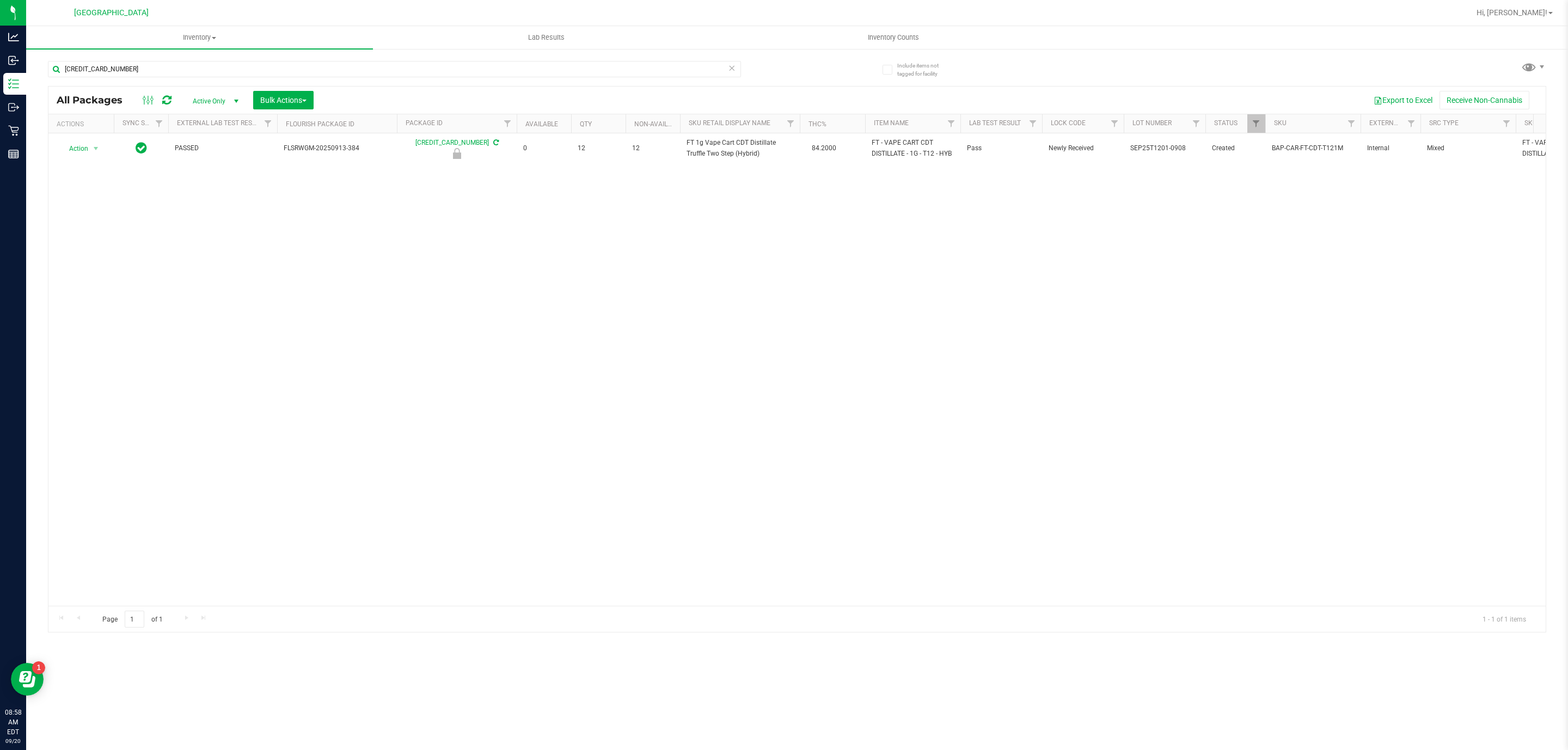
click at [572, 87] on div "All Packages Active Only Active Only Lab Samples Locked All External Internal B…" at bounding box center [796, 99] width 1496 height 27
click at [573, 79] on div "6443297994181323" at bounding box center [394, 73] width 693 height 25
click at [577, 77] on input "6443297994181323" at bounding box center [394, 69] width 693 height 16
paste input "FT 1g Vape Cart CDT Distillate Truffle Two Step (Hybrid)"
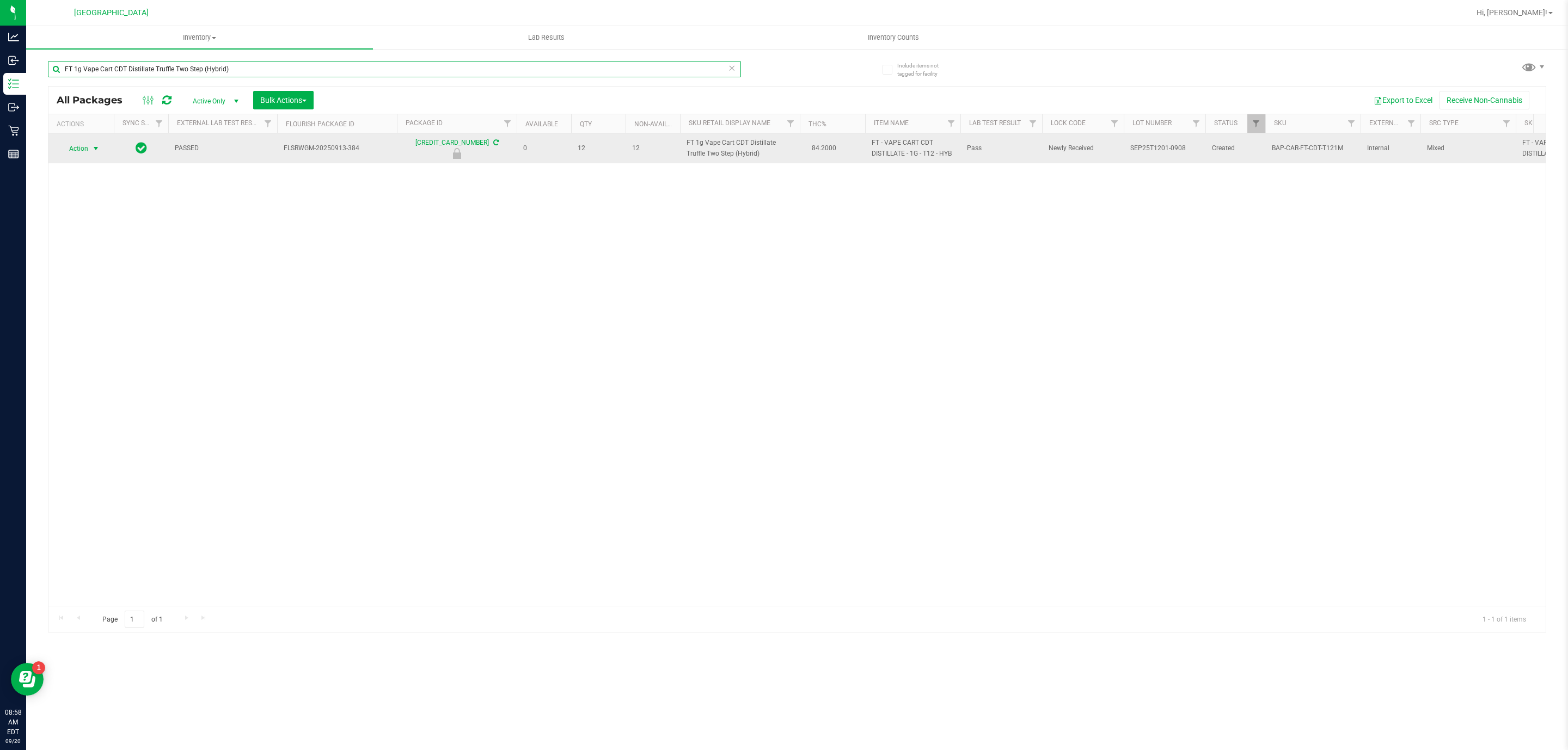
type input "FT 1g Vape Cart CDT Distillate Truffle Two Step (Hybrid)"
click at [98, 147] on span "select" at bounding box center [95, 148] width 9 height 9
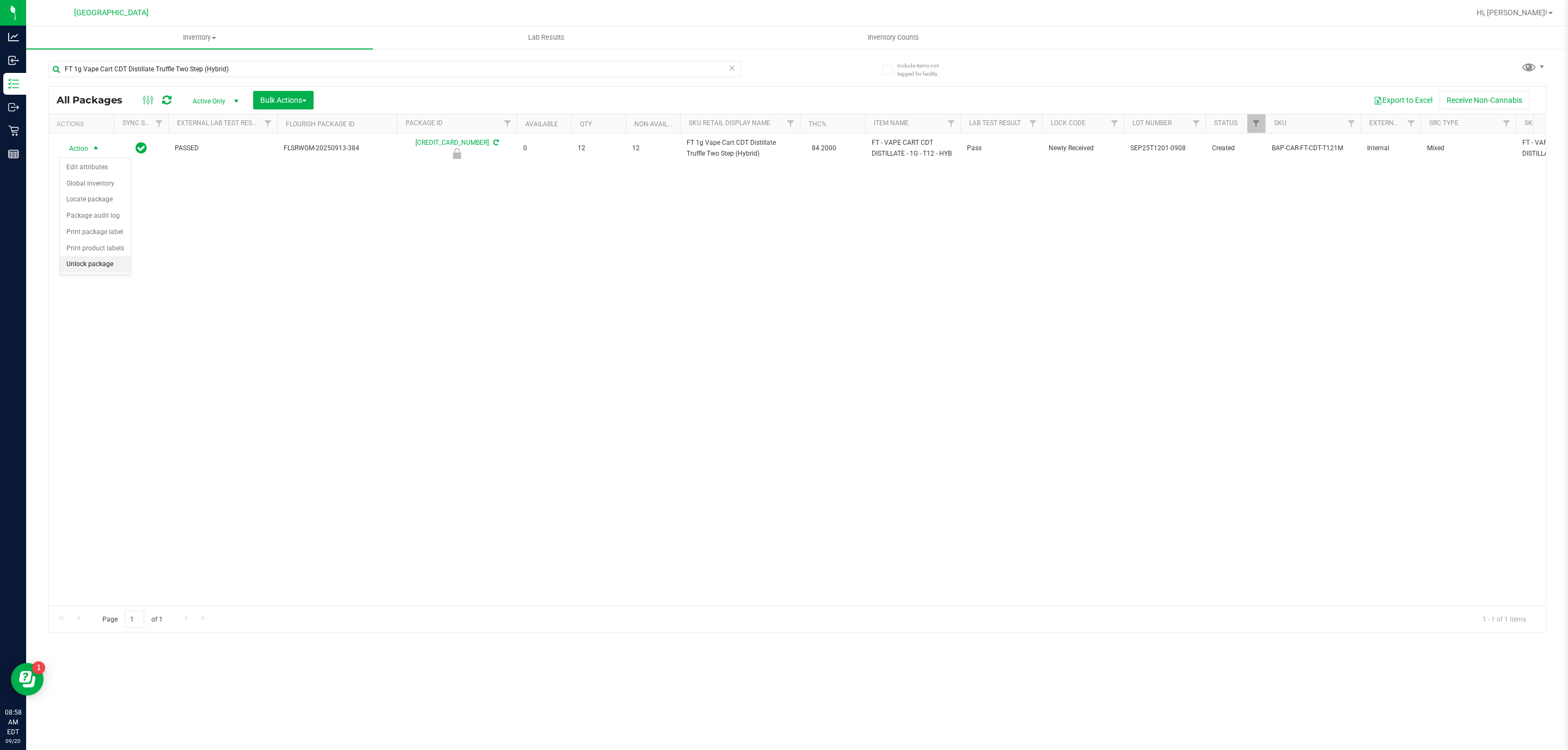
click at [104, 271] on li "Unlock package" at bounding box center [94, 265] width 71 height 16
click at [537, 74] on input "FT 1g Vape Cart CDT Distillate Truffle Two Step (Hybrid)" at bounding box center [394, 69] width 693 height 16
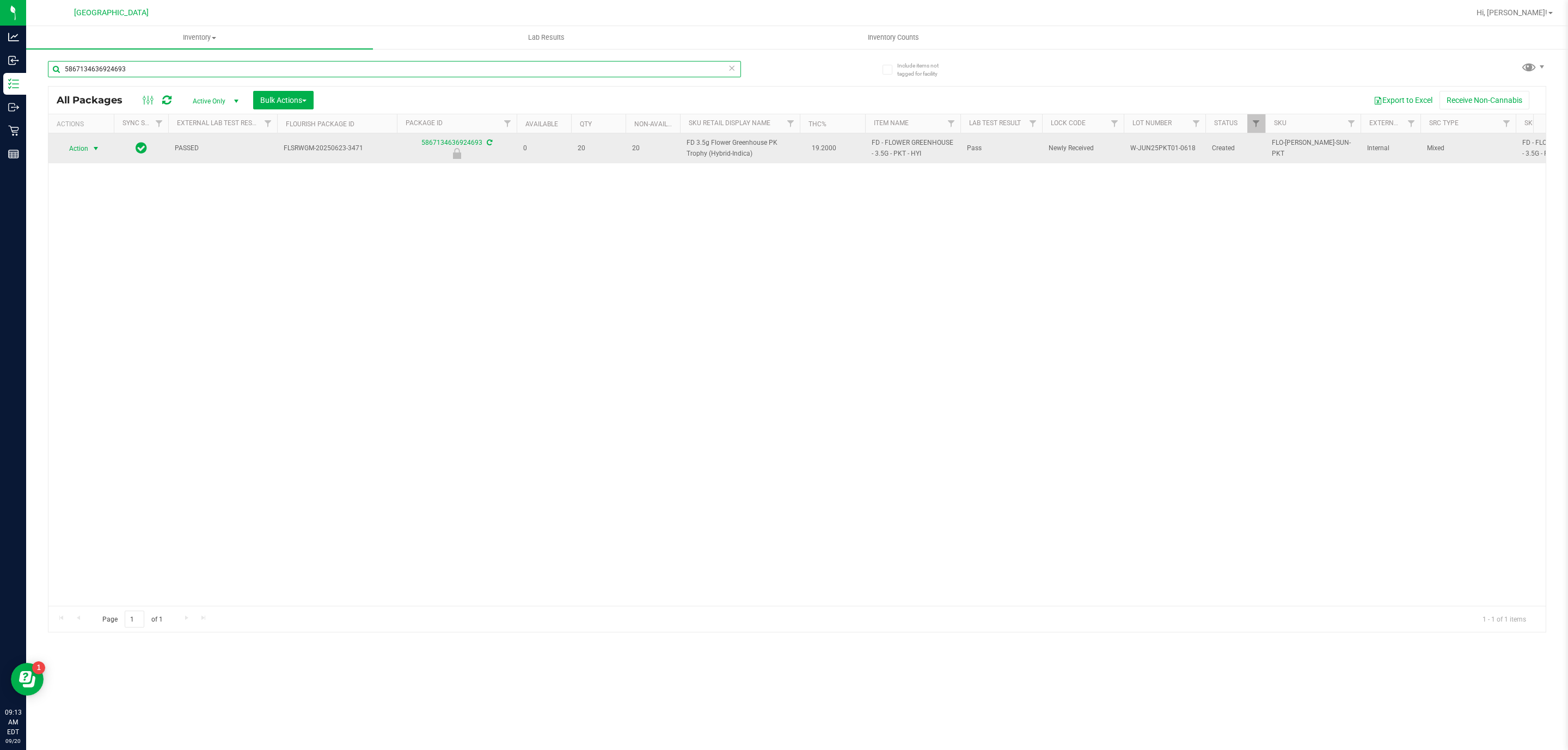
type input "5867134636924693"
click at [74, 157] on td "Action Action Edit attributes Global inventory Locate package Package audit log…" at bounding box center [82, 148] width 66 height 30
click at [96, 147] on span "select" at bounding box center [95, 148] width 9 height 9
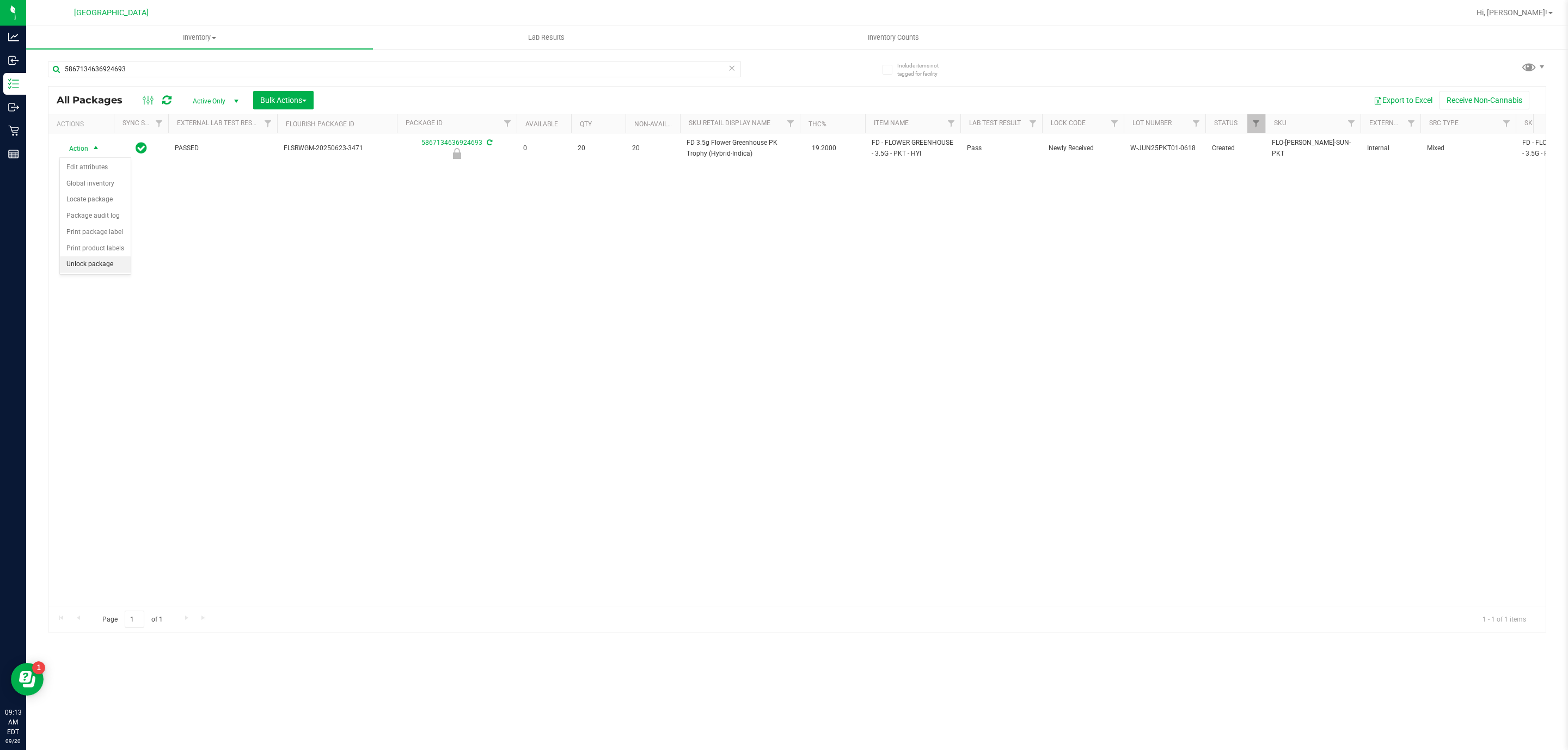
click at [72, 267] on li "Unlock package" at bounding box center [94, 265] width 71 height 16
click at [96, 249] on div "Action Action Adjust qty Create package Edit attributes Global inventory Locate…" at bounding box center [796, 369] width 1496 height 472
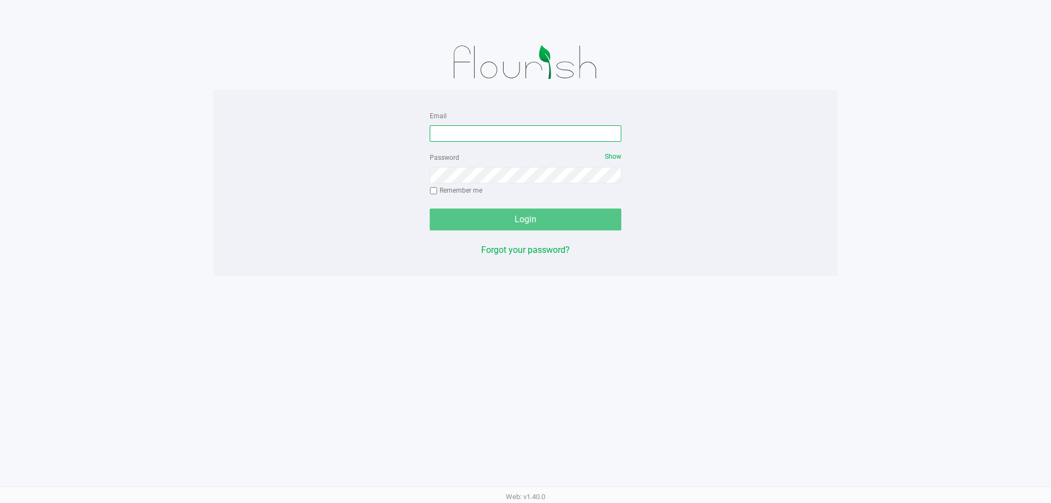
click at [539, 135] on input "Email" at bounding box center [526, 133] width 192 height 16
click at [540, 135] on input "Email" at bounding box center [526, 133] width 192 height 16
type input "[EMAIL_ADDRESS][DOMAIN_NAME]"
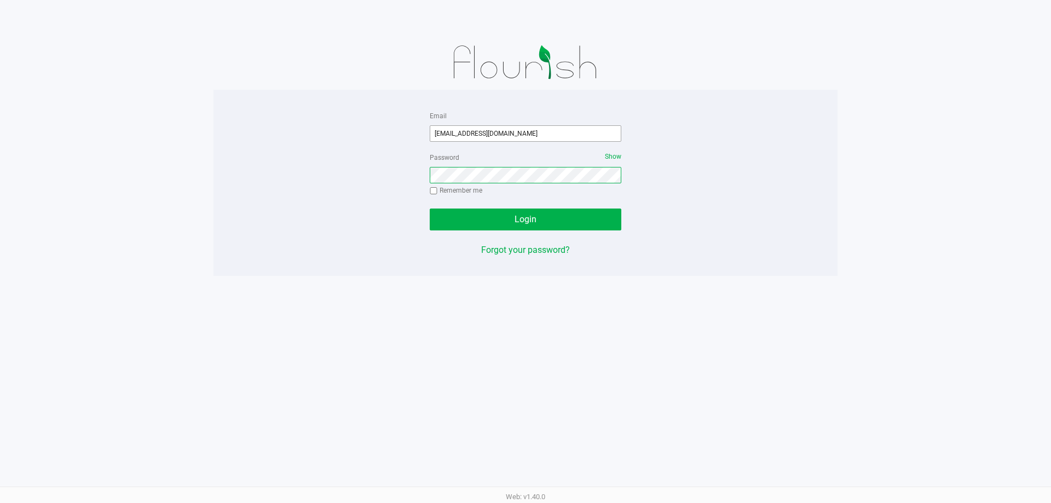
click at [430, 209] on button "Login" at bounding box center [526, 220] width 192 height 22
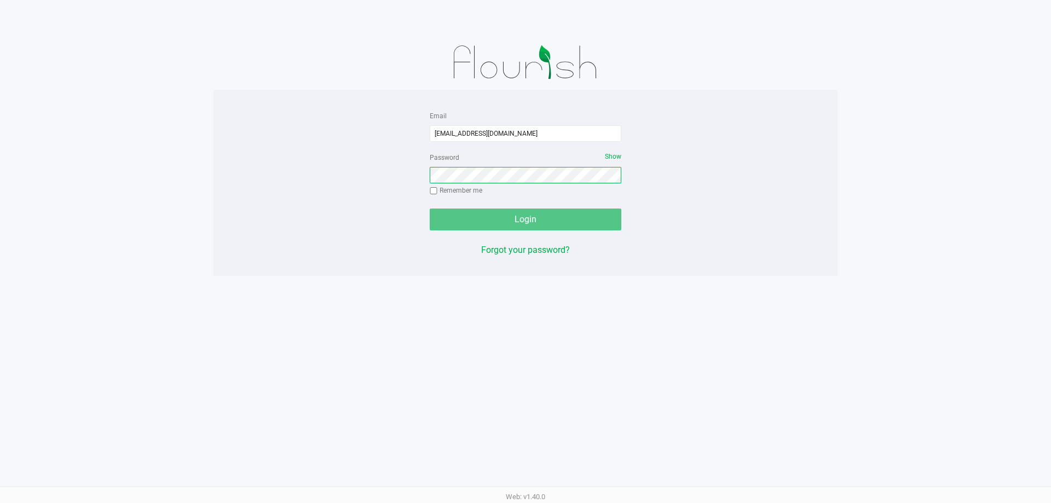
click at [430, 230] on div at bounding box center [430, 230] width 0 height 0
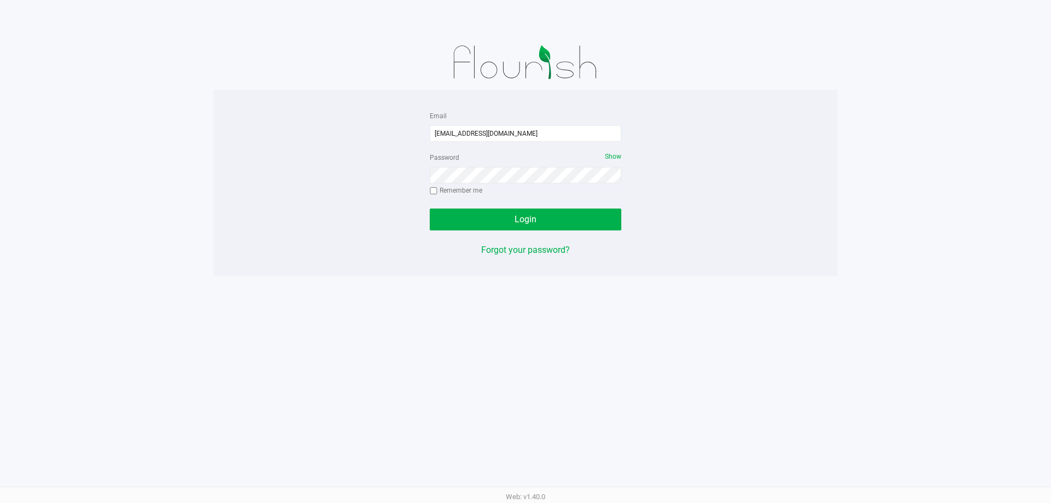
click at [432, 192] on input "Remember me" at bounding box center [434, 191] width 8 height 8
checkbox input "true"
click at [466, 221] on button "Login" at bounding box center [526, 220] width 192 height 22
